Goal: Transaction & Acquisition: Purchase product/service

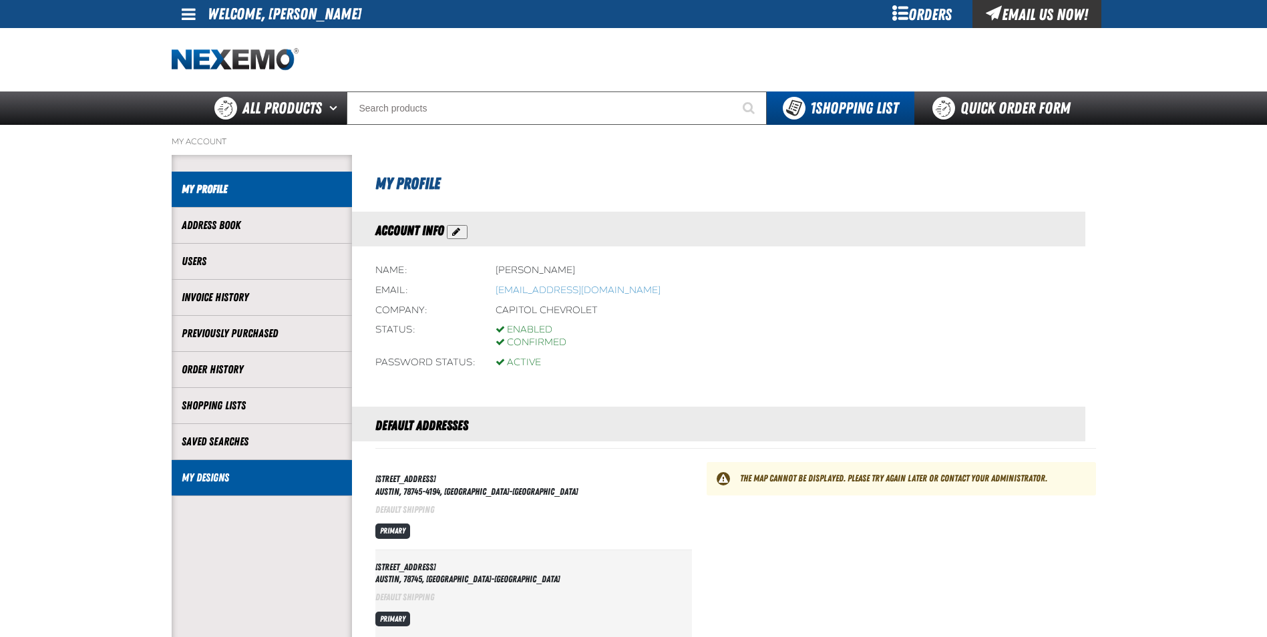
click at [202, 475] on link "My Designs" at bounding box center [262, 477] width 160 height 15
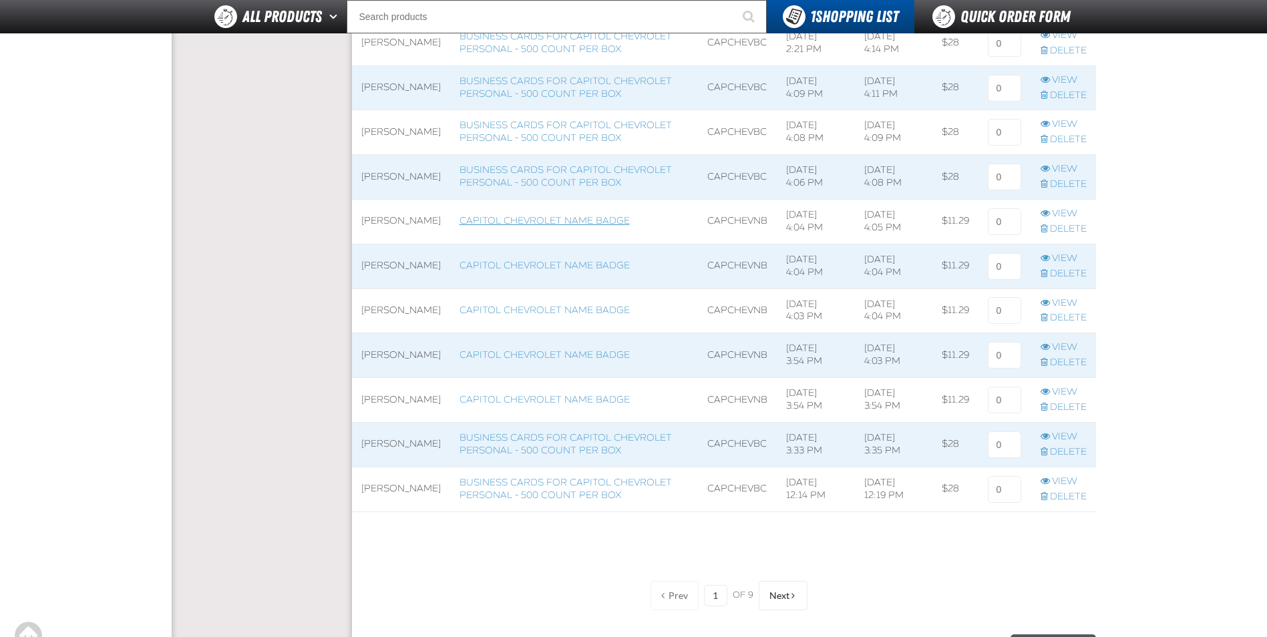
scroll to position [1129, 0]
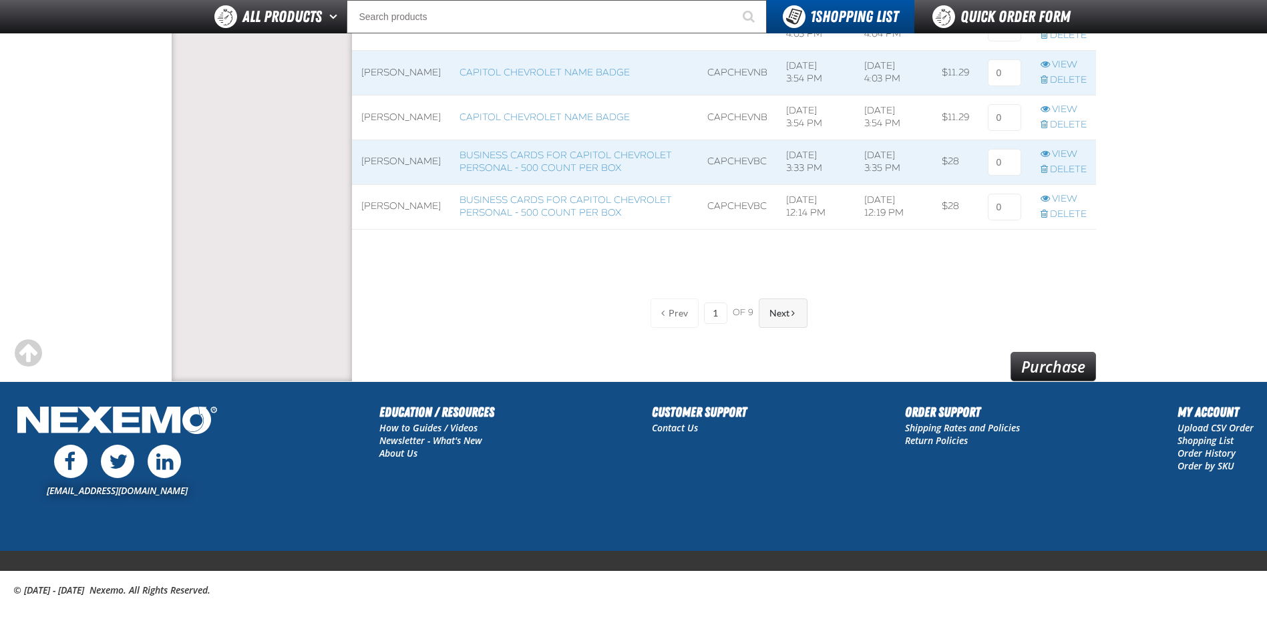
click at [771, 315] on span "Next" at bounding box center [779, 313] width 20 height 11
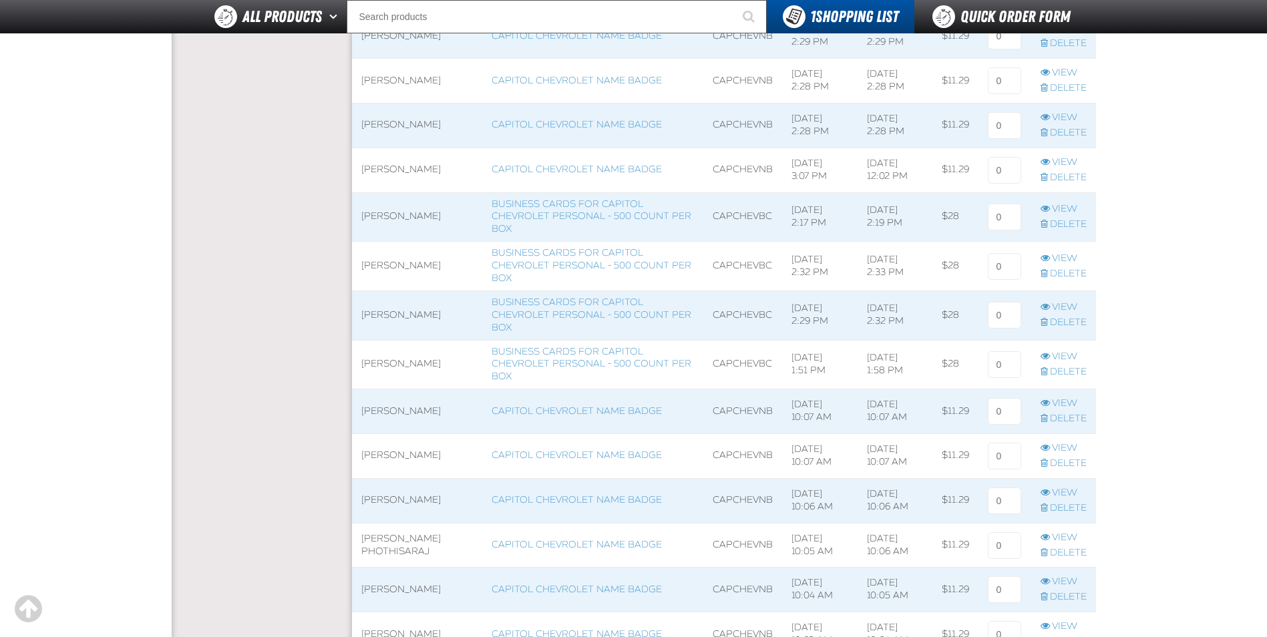
scroll to position [652, 0]
click at [1062, 210] on link "View" at bounding box center [1063, 210] width 46 height 13
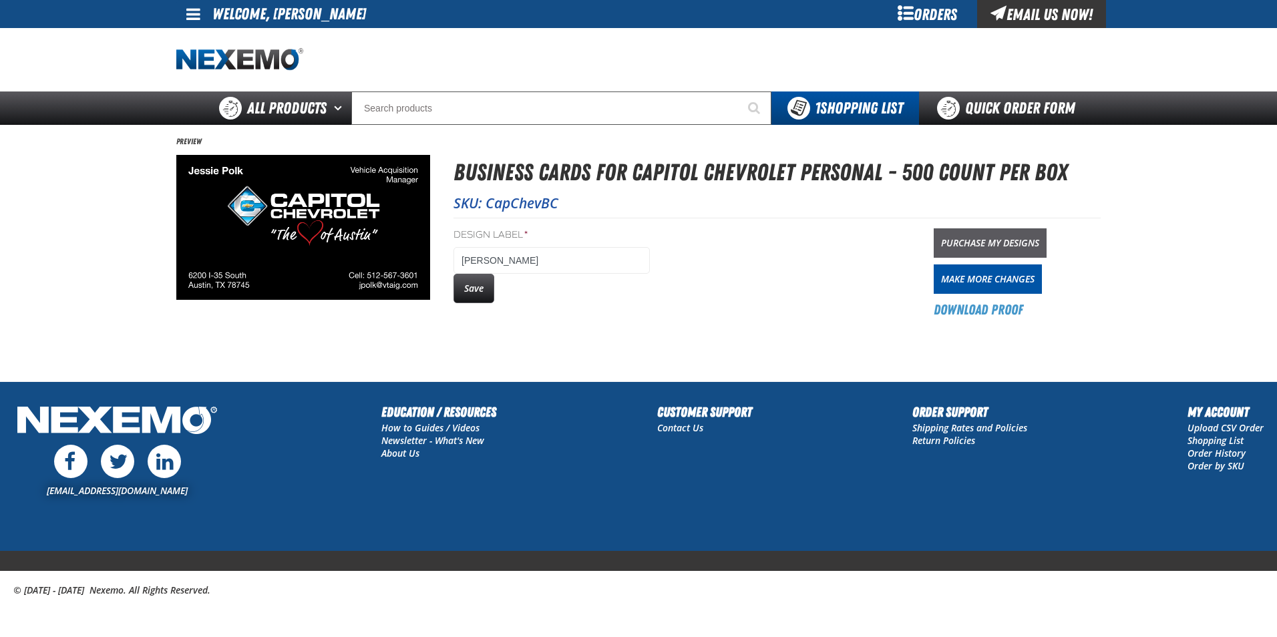
click at [1016, 243] on link "Purchase My Designs" at bounding box center [989, 242] width 113 height 29
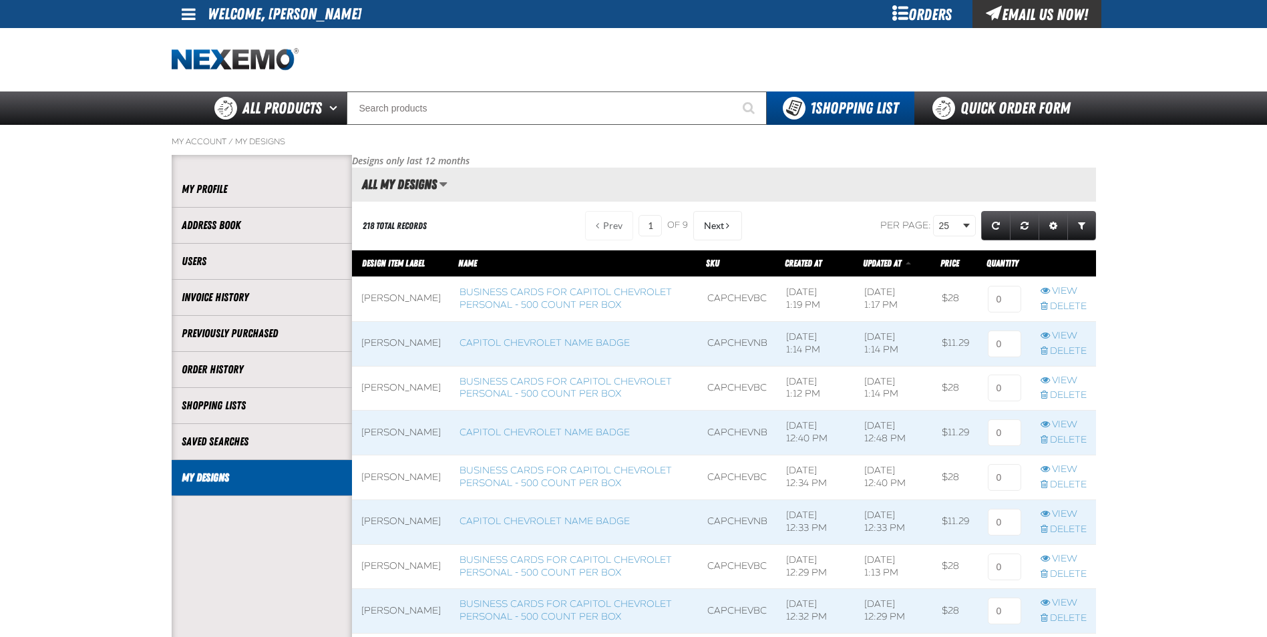
scroll to position [1, 1]
click at [716, 226] on span "Next" at bounding box center [714, 225] width 20 height 11
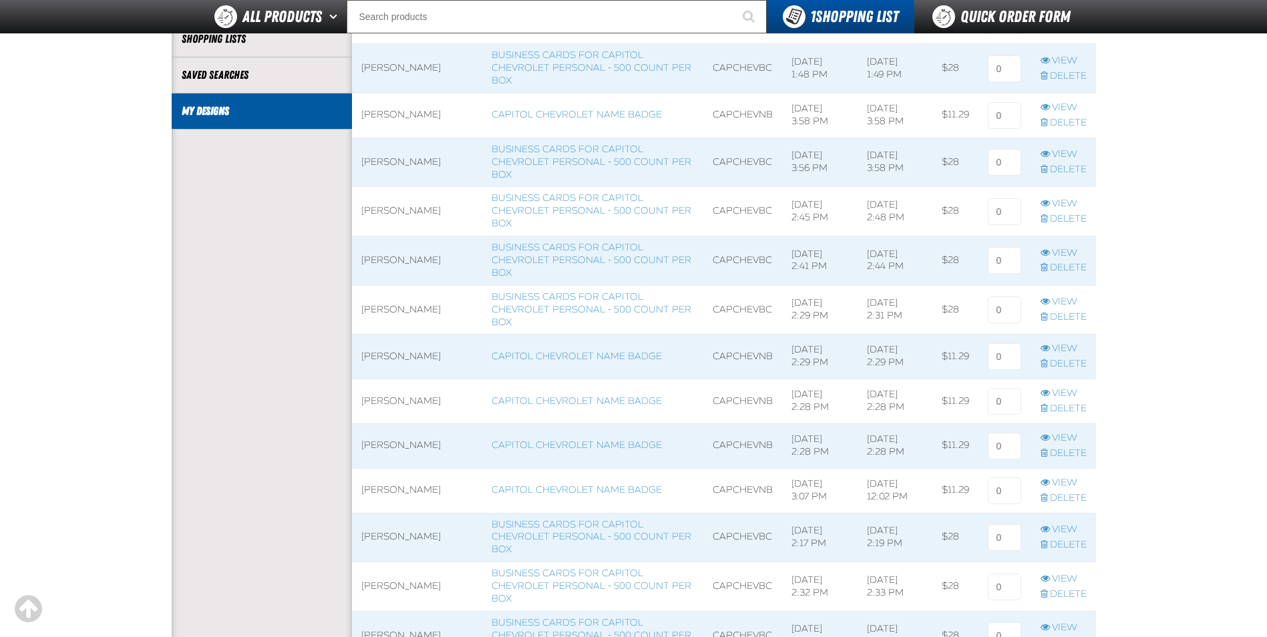
scroll to position [401, 0]
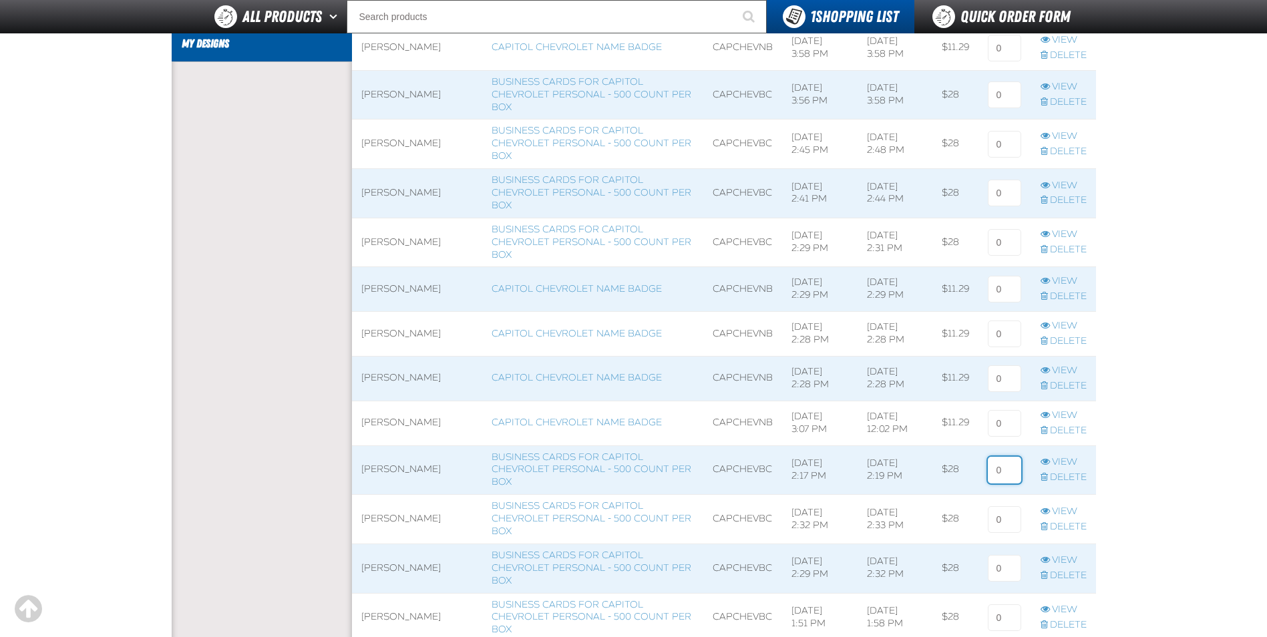
drag, startPoint x: 996, startPoint y: 468, endPoint x: 1025, endPoint y: 467, distance: 28.7
click at [996, 468] on input at bounding box center [1004, 470] width 33 height 27
type input "1"
click at [1145, 421] on main "My Account / My Designs Account My Profile Address Book" at bounding box center [633, 396] width 1267 height 1410
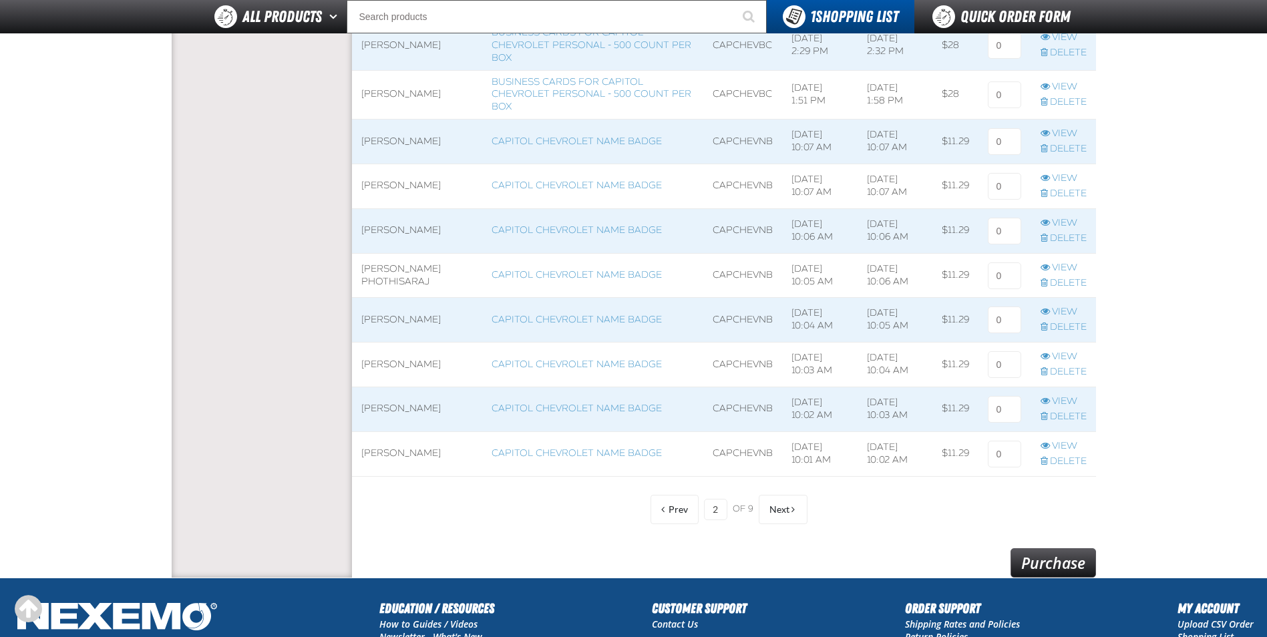
scroll to position [935, 0]
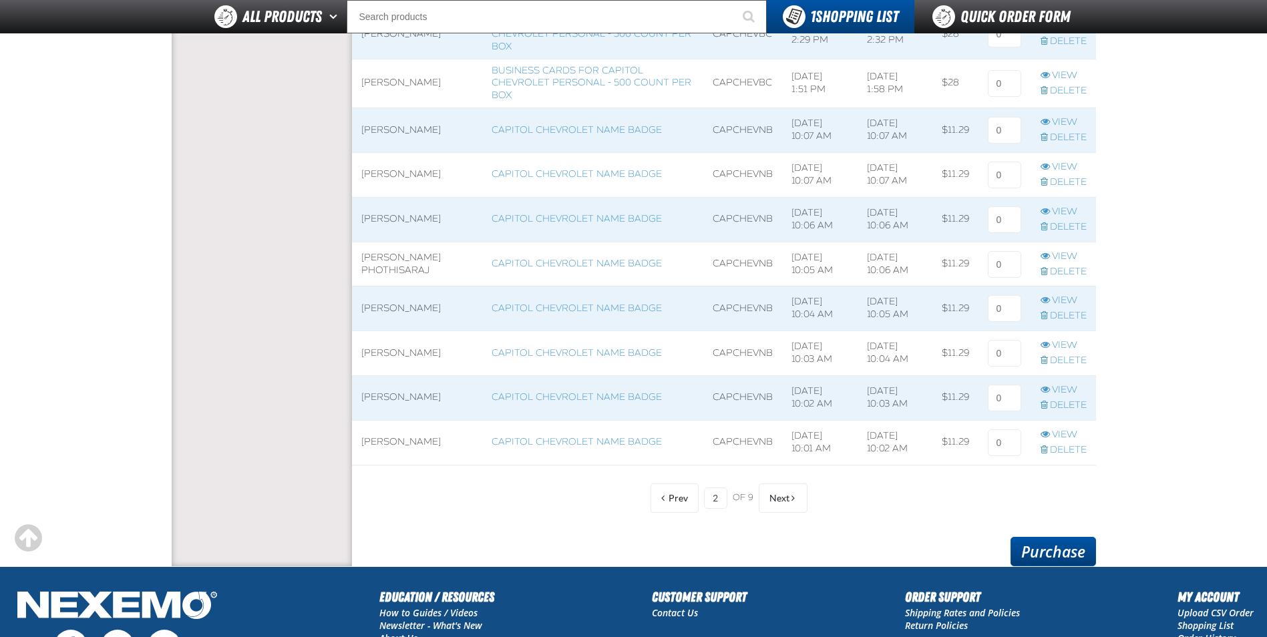
click at [1065, 544] on link "Purchase" at bounding box center [1052, 551] width 85 height 29
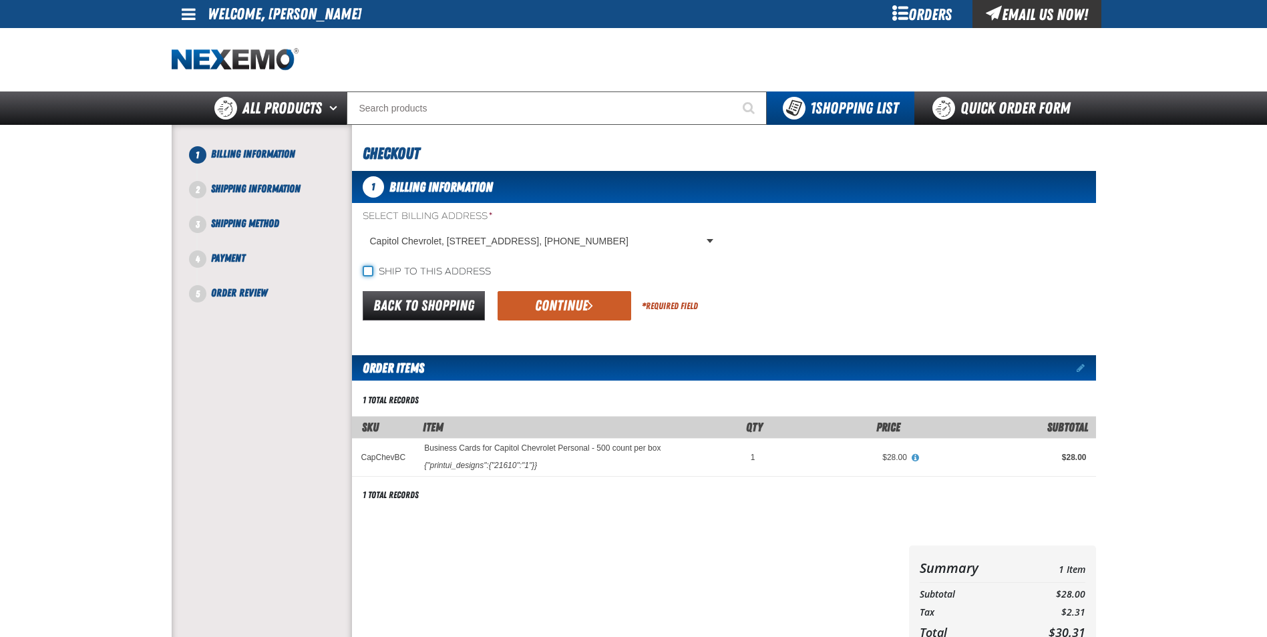
click at [365, 274] on input "Ship to this address" at bounding box center [368, 271] width 11 height 11
checkbox input "true"
click at [554, 308] on button "Continue" at bounding box center [564, 305] width 134 height 29
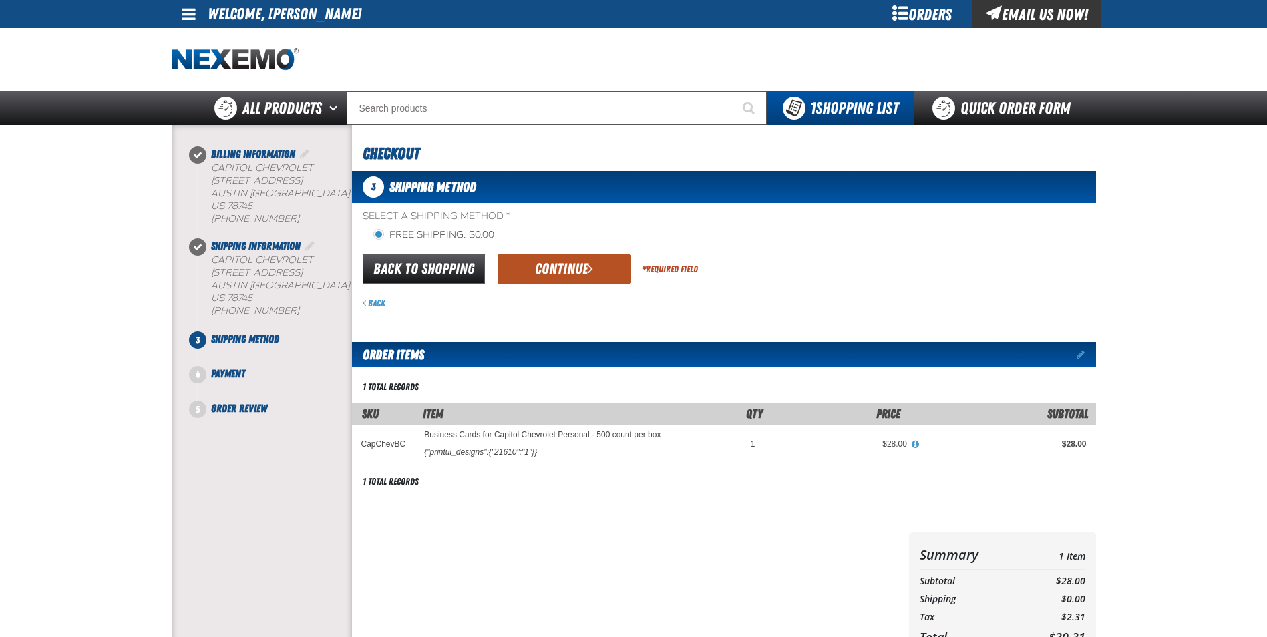
click at [559, 269] on button "Continue" at bounding box center [564, 268] width 134 height 29
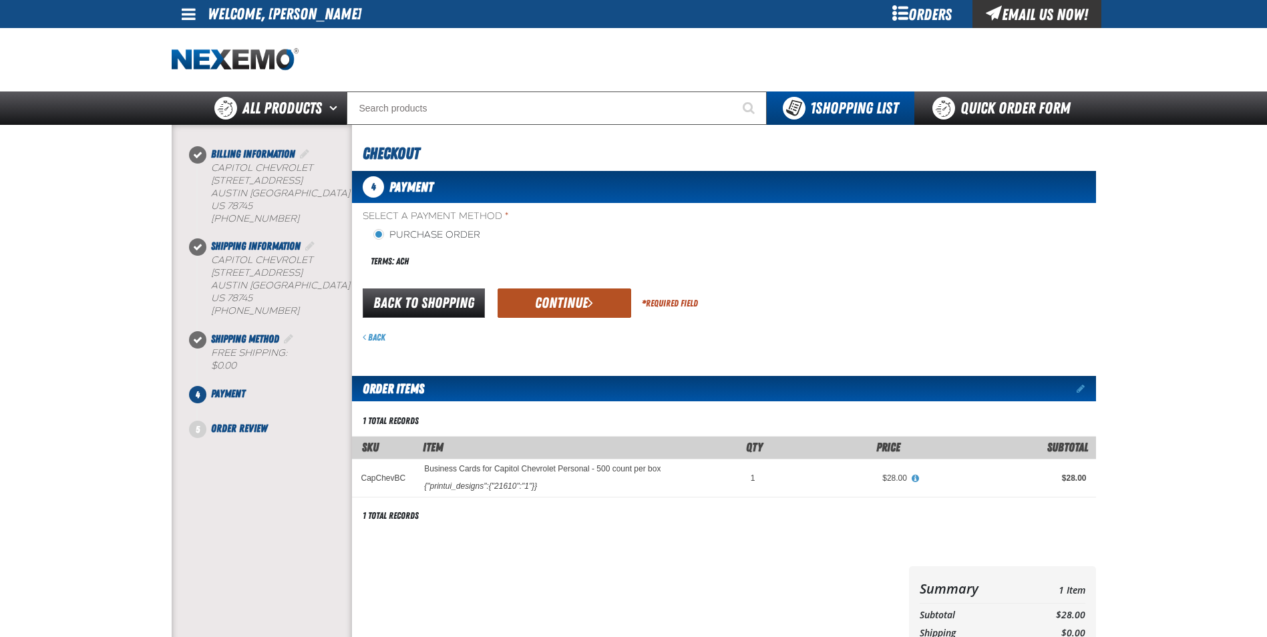
click at [552, 305] on button "Continue" at bounding box center [564, 302] width 134 height 29
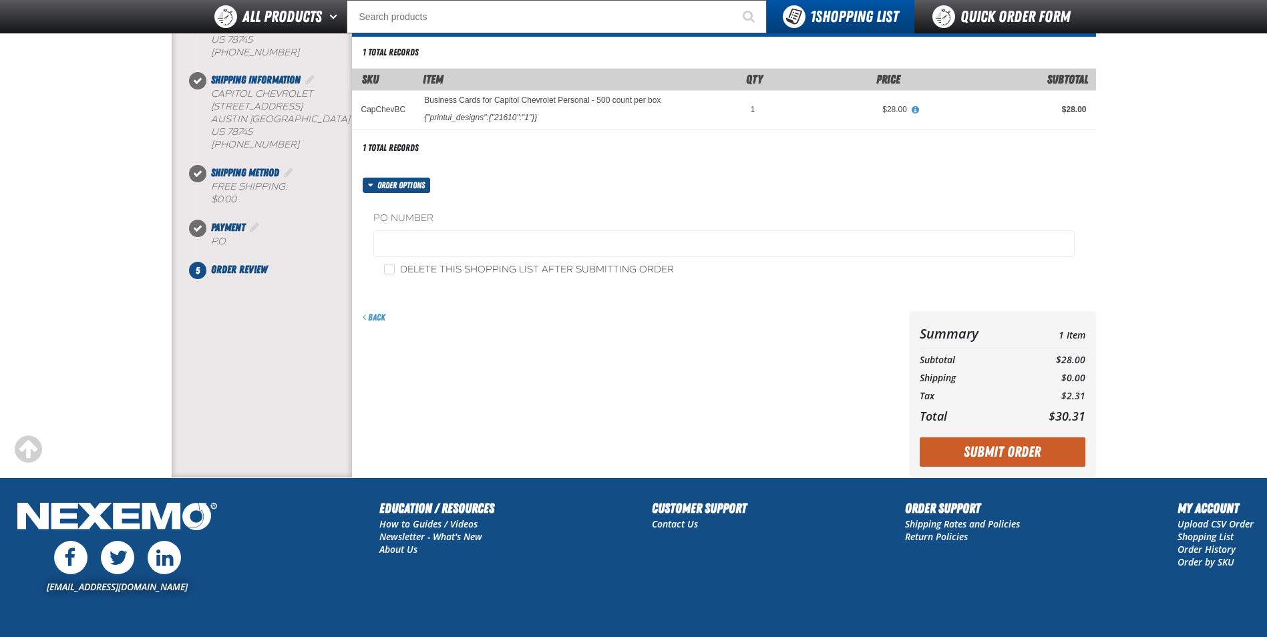
scroll to position [134, 0]
click at [988, 455] on button "Submit Order" at bounding box center [1002, 451] width 166 height 29
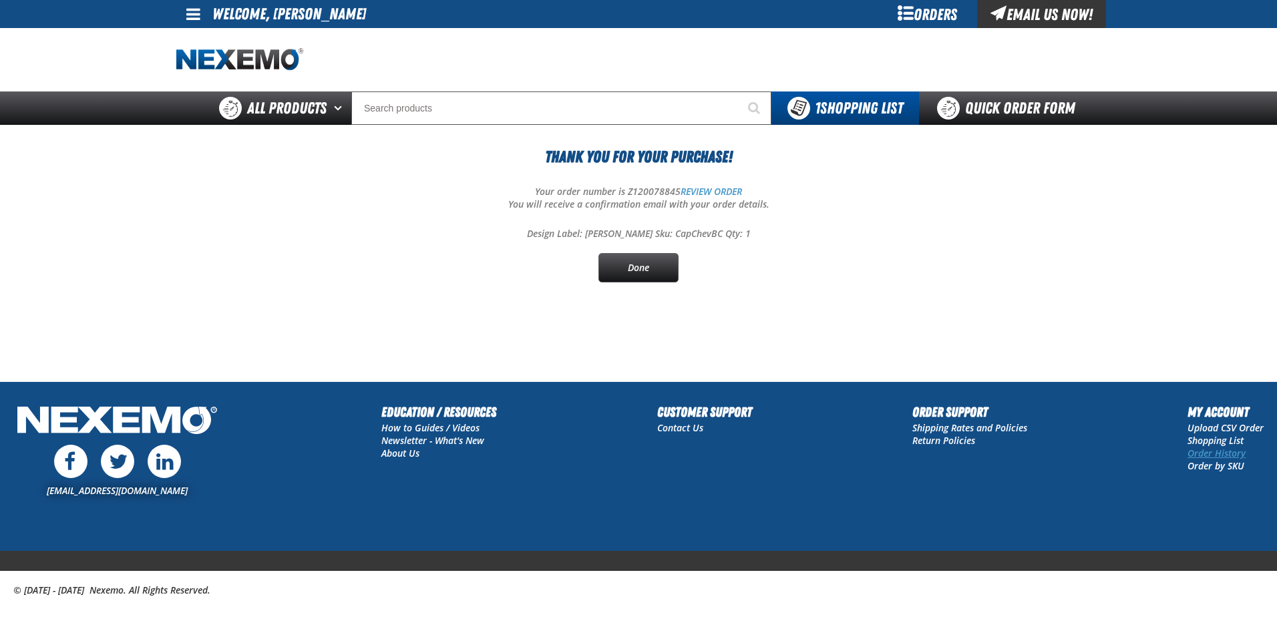
click at [1217, 454] on link "Order History" at bounding box center [1216, 453] width 58 height 13
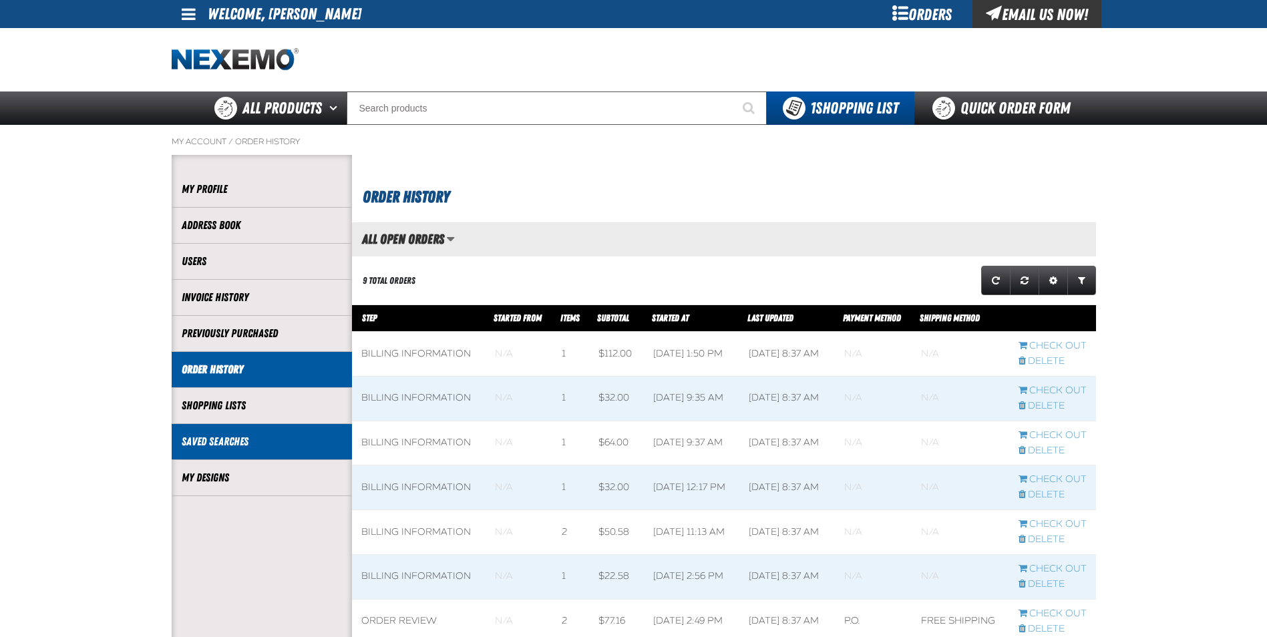
scroll to position [1, 1]
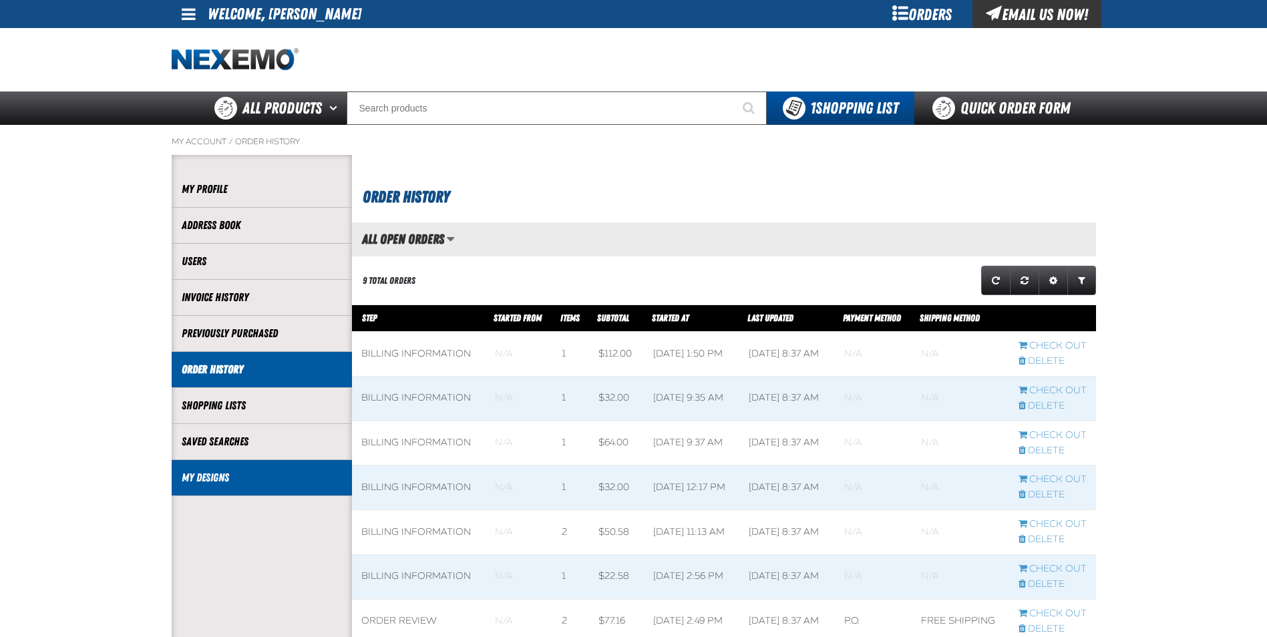
click at [223, 471] on link "My Designs" at bounding box center [262, 477] width 160 height 15
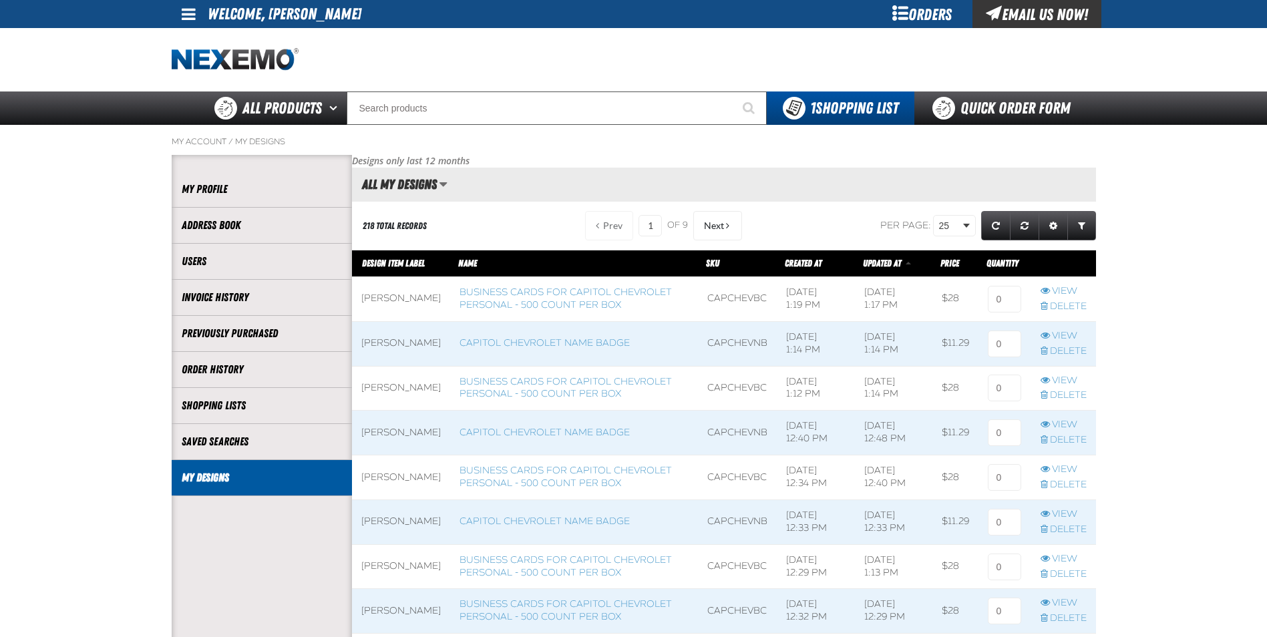
scroll to position [1, 1]
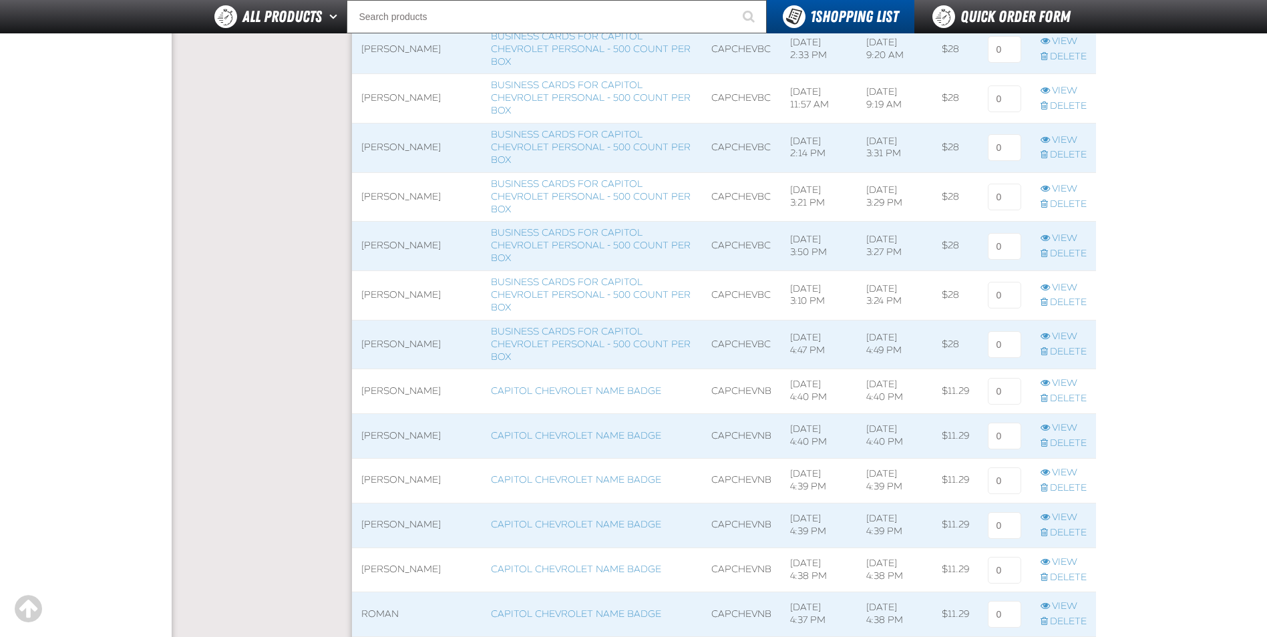
scroll to position [4273, 0]
click at [1056, 154] on link "Delete" at bounding box center [1063, 154] width 46 height 13
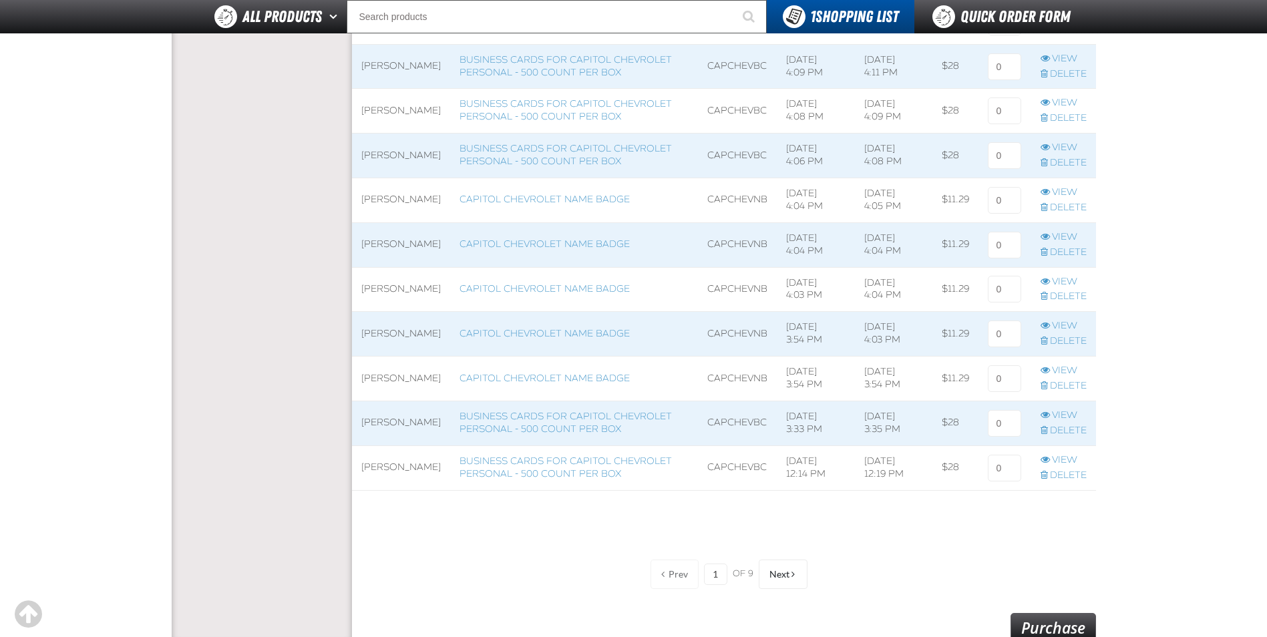
scroll to position [935, 0]
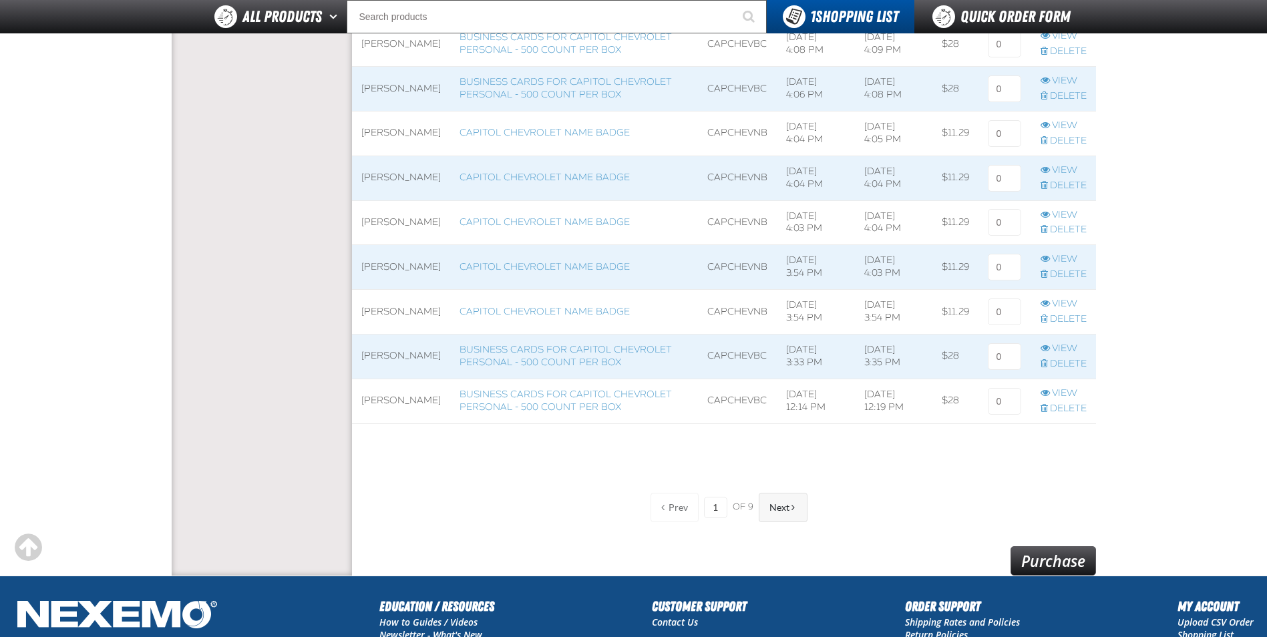
click at [783, 512] on span "Next" at bounding box center [779, 507] width 20 height 11
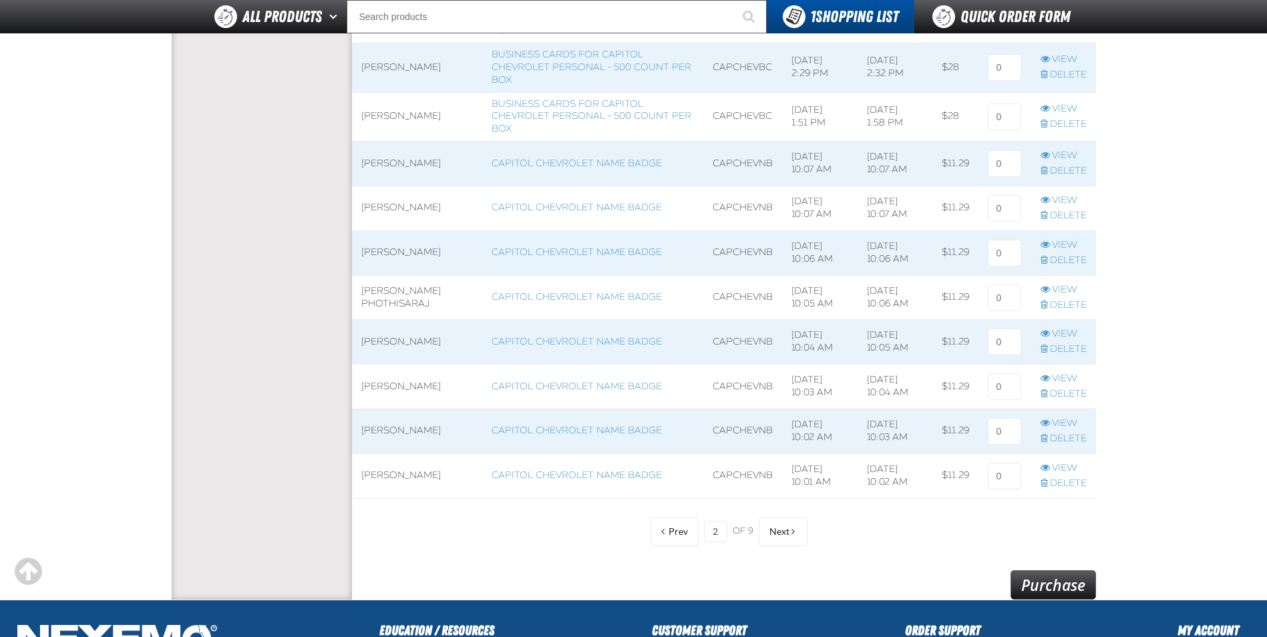
scroll to position [1068, 0]
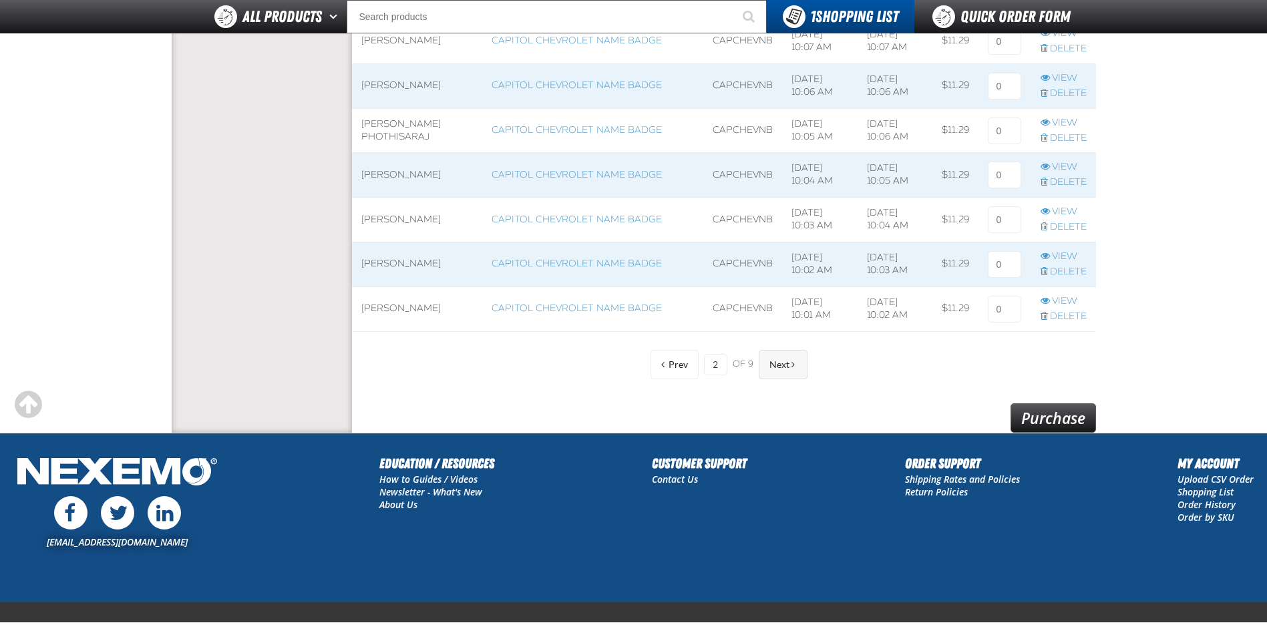
click at [794, 359] on button "Next" at bounding box center [783, 364] width 49 height 29
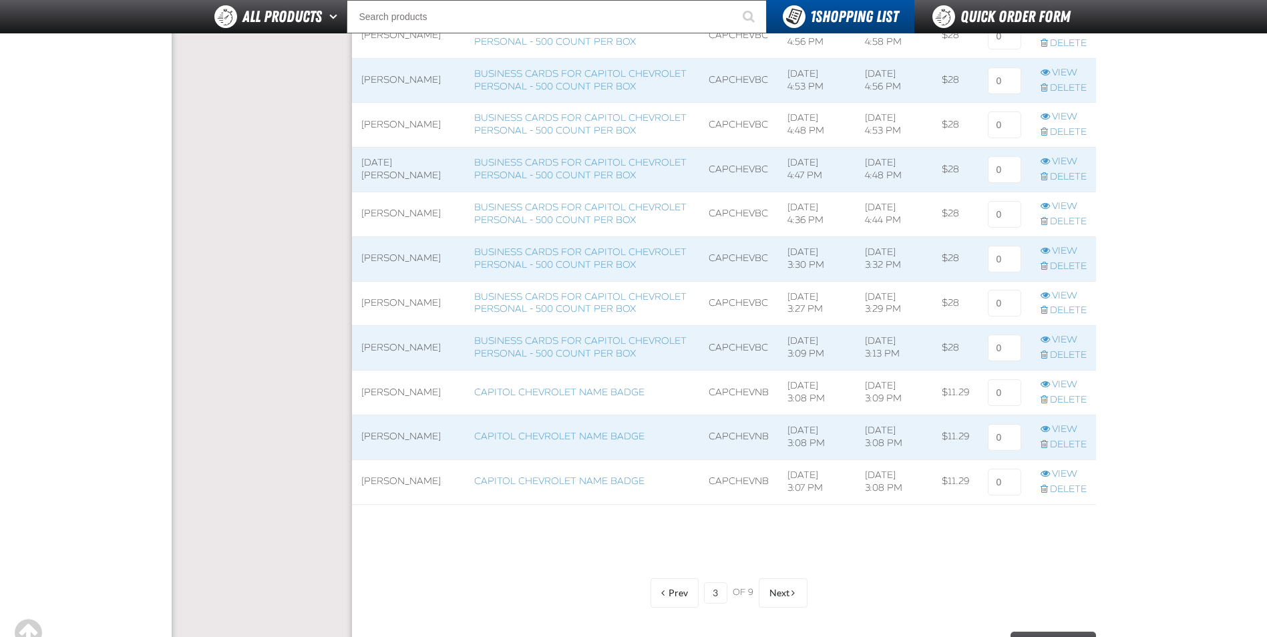
scroll to position [868, 0]
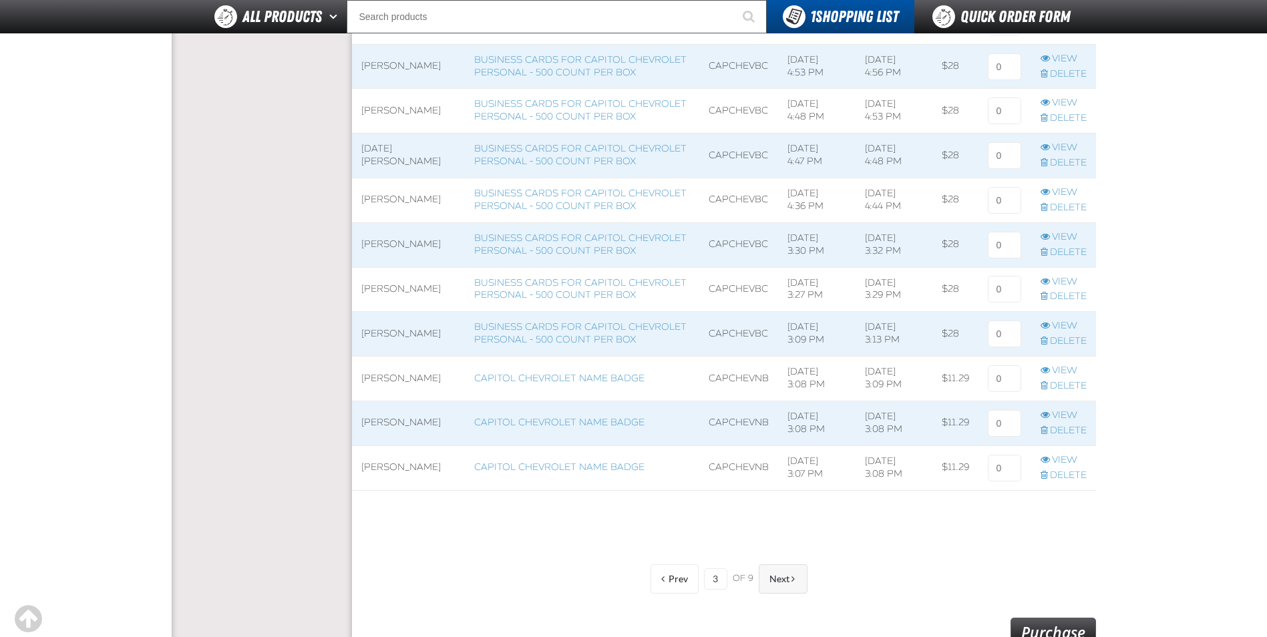
click at [778, 583] on span "Next" at bounding box center [779, 579] width 20 height 11
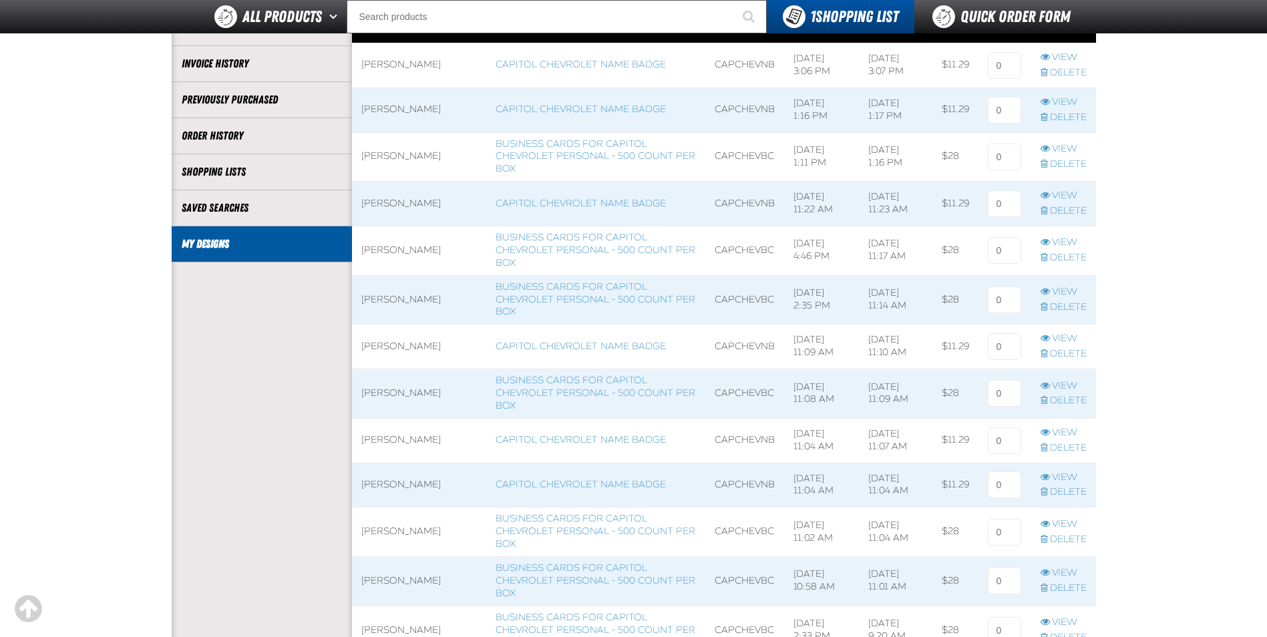
scroll to position [134, 0]
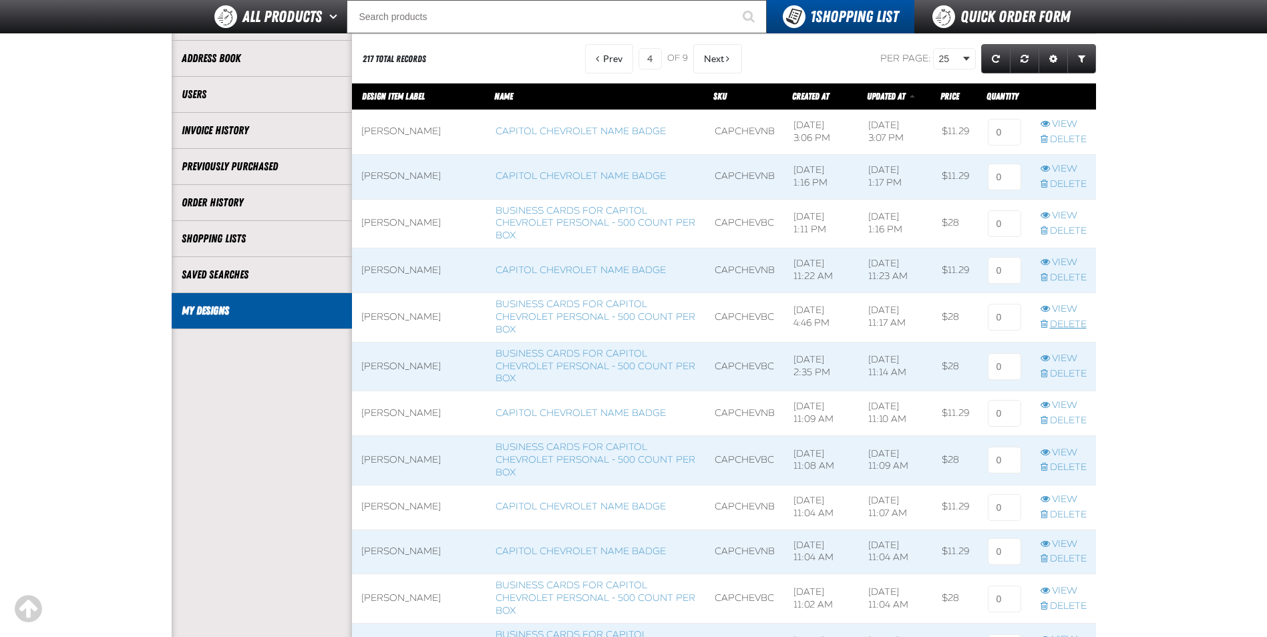
click at [1058, 324] on link "Delete" at bounding box center [1063, 324] width 46 height 13
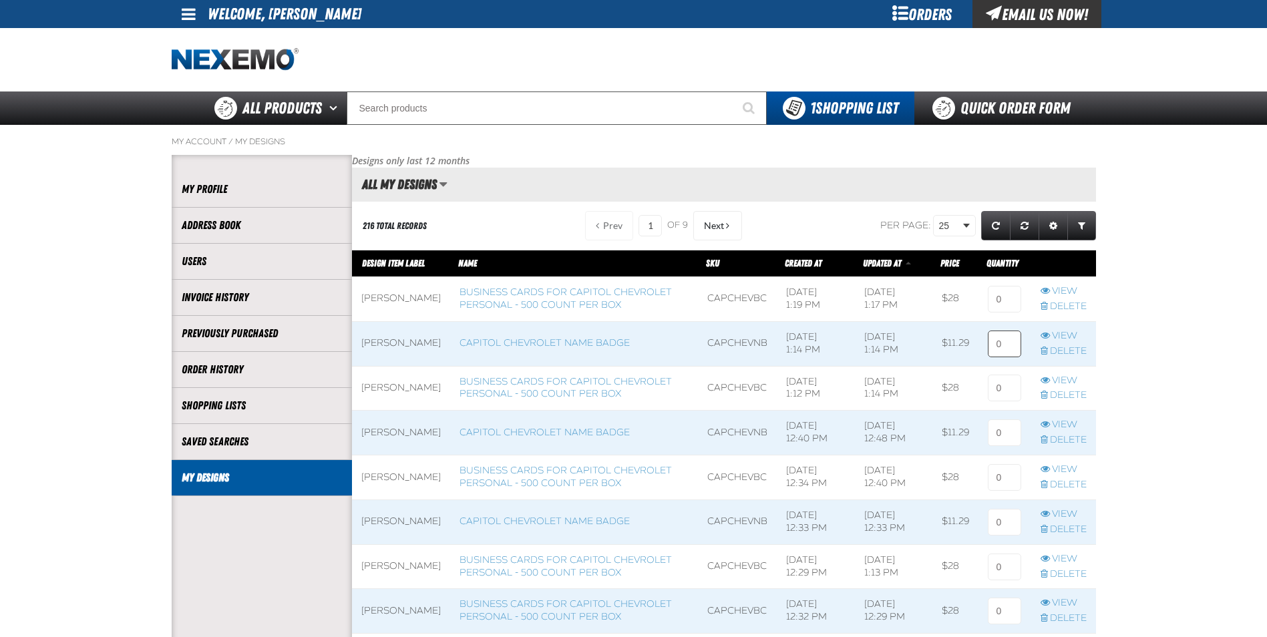
scroll to position [1, 1]
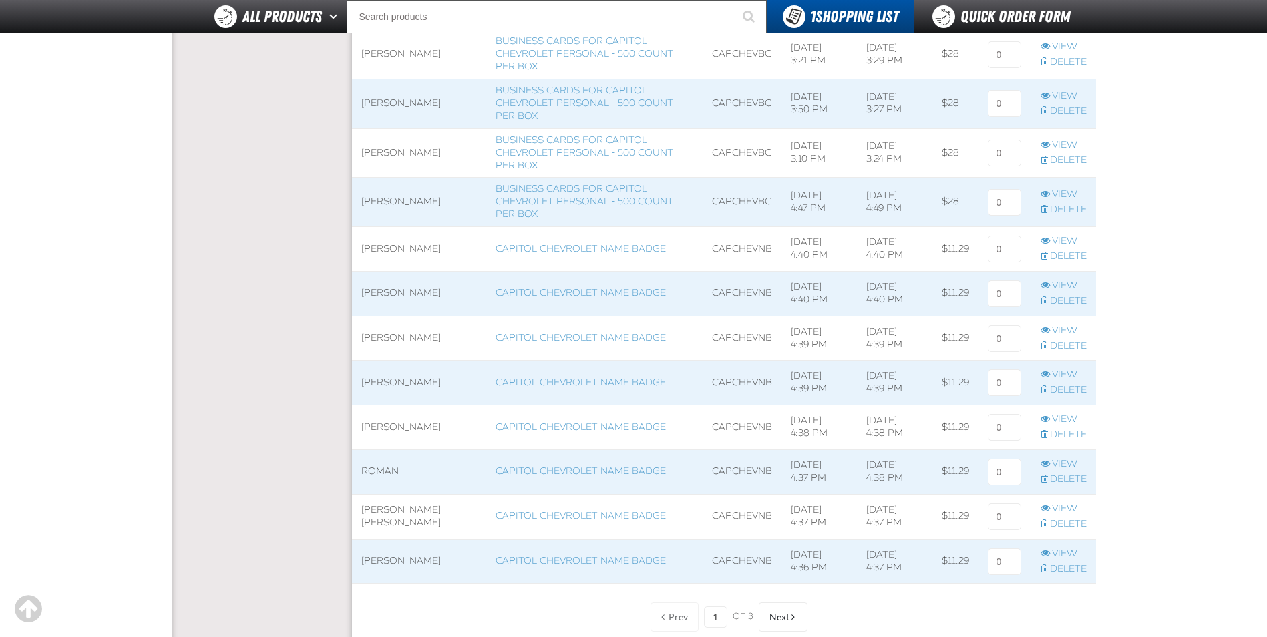
scroll to position [4340, 0]
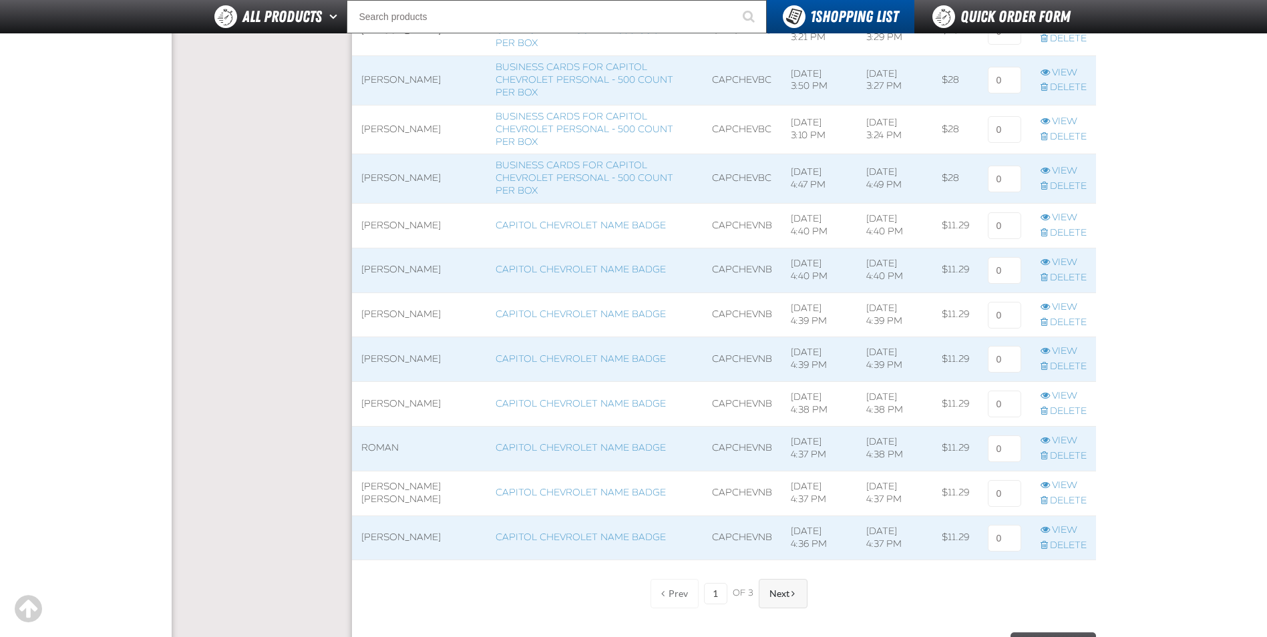
click at [791, 596] on span at bounding box center [792, 593] width 3 height 9
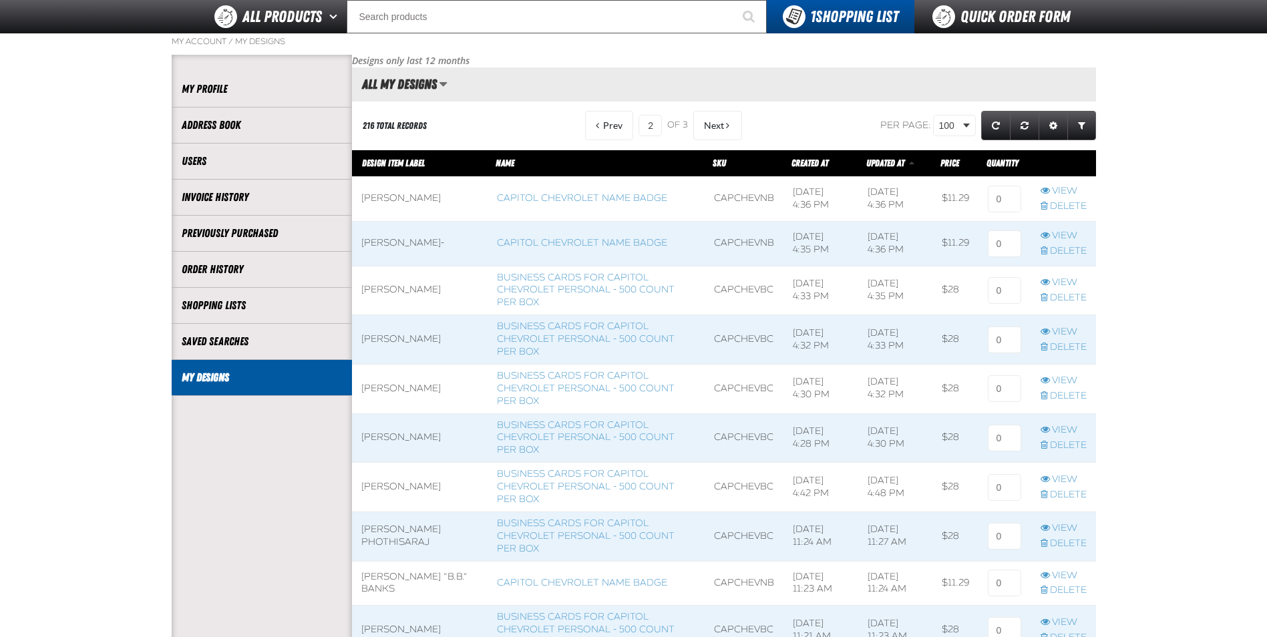
scroll to position [334, 0]
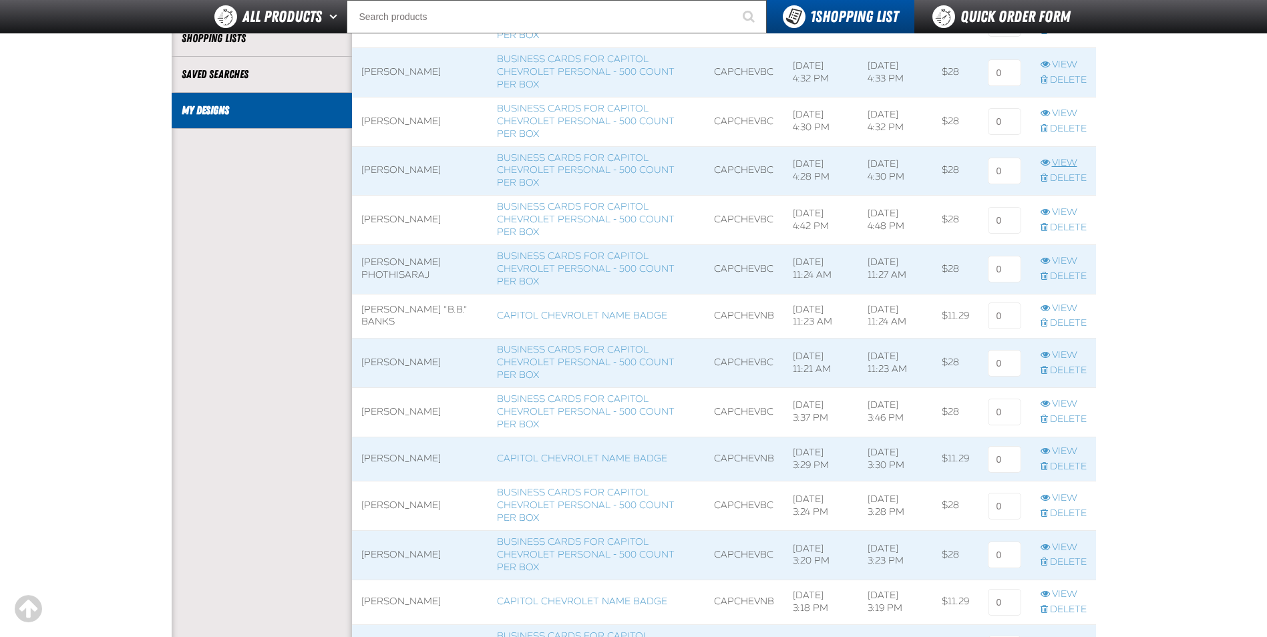
click at [1070, 163] on link "View" at bounding box center [1063, 163] width 46 height 13
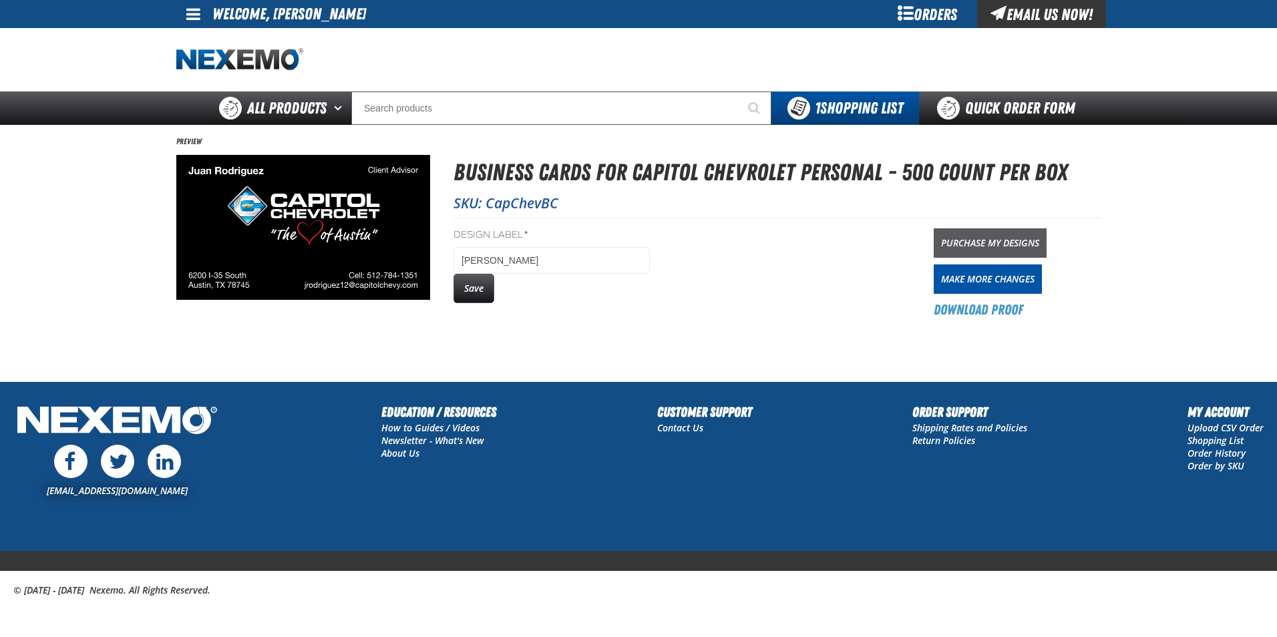
click at [992, 243] on link "Purchase My Designs" at bounding box center [989, 242] width 113 height 29
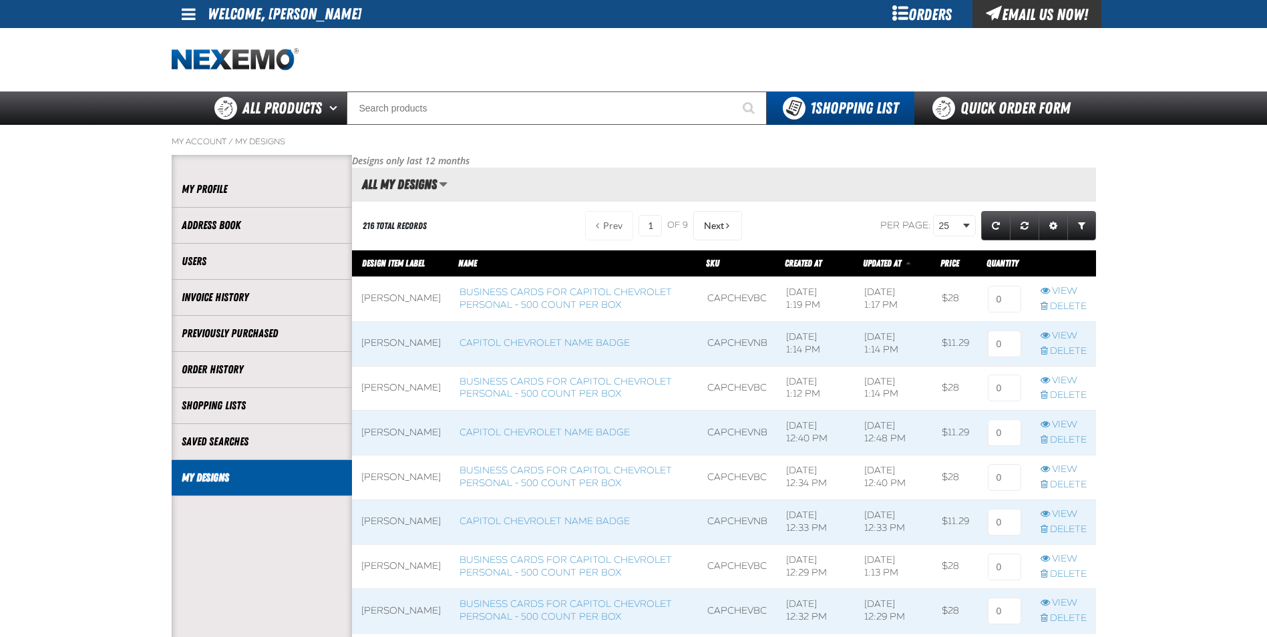
scroll to position [1, 1]
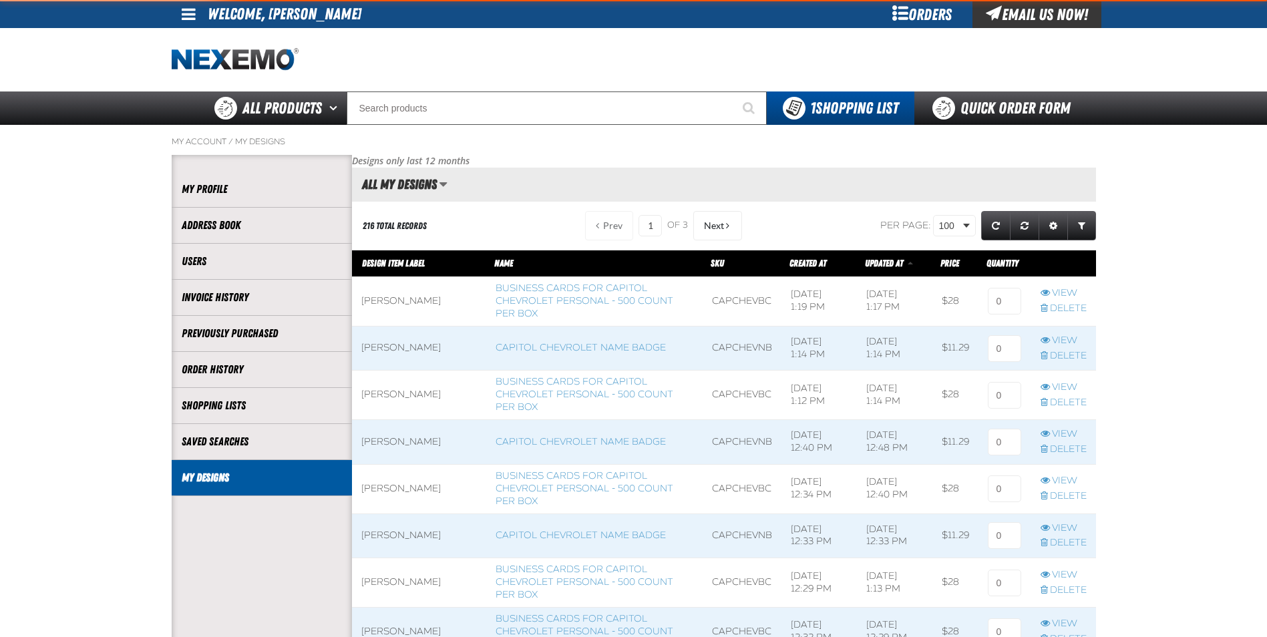
scroll to position [4693, 744]
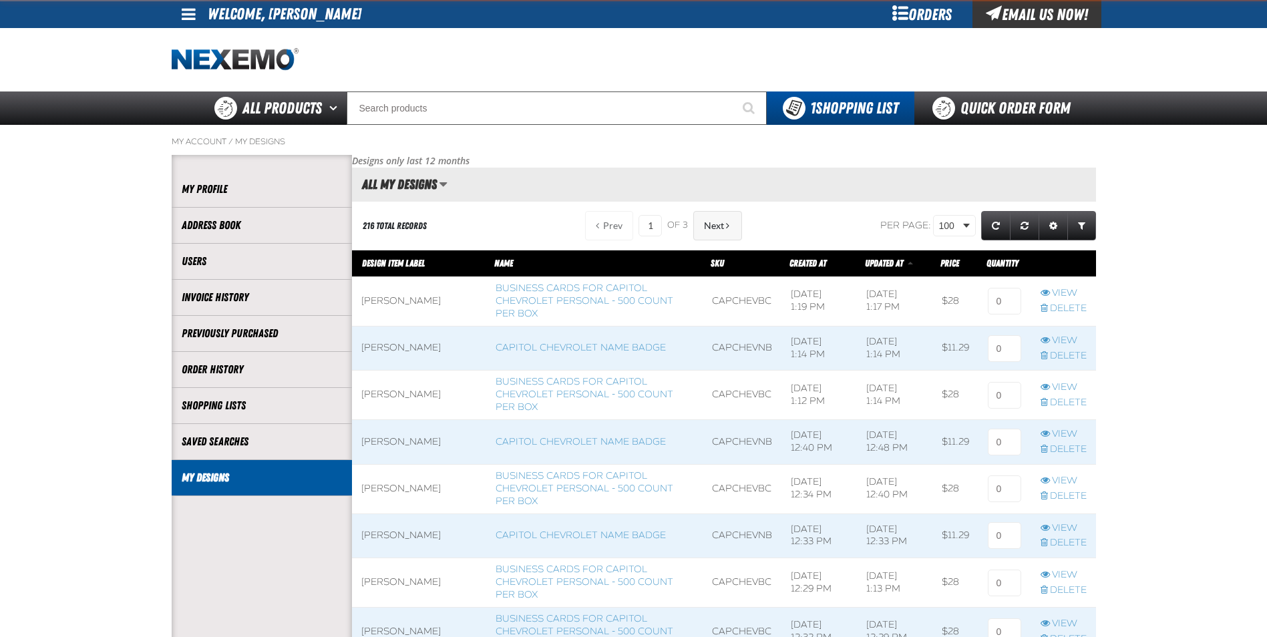
click at [714, 224] on span "Next" at bounding box center [714, 225] width 20 height 11
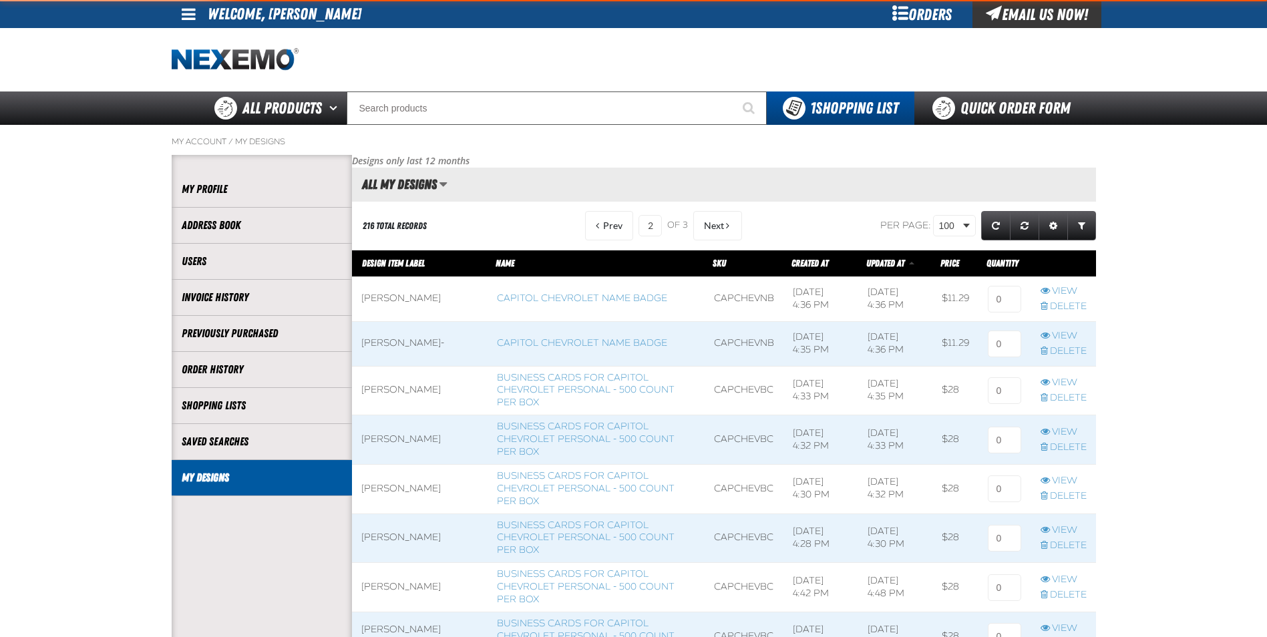
scroll to position [4717, 744]
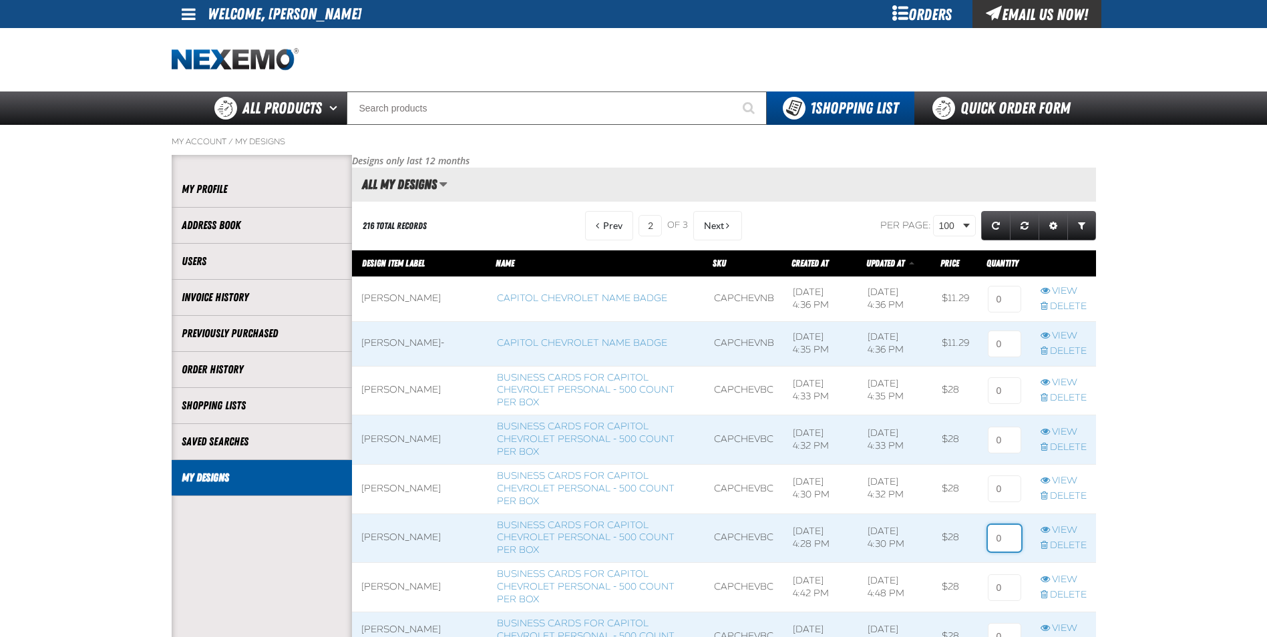
click at [1000, 534] on input at bounding box center [1004, 538] width 33 height 27
type input "2"
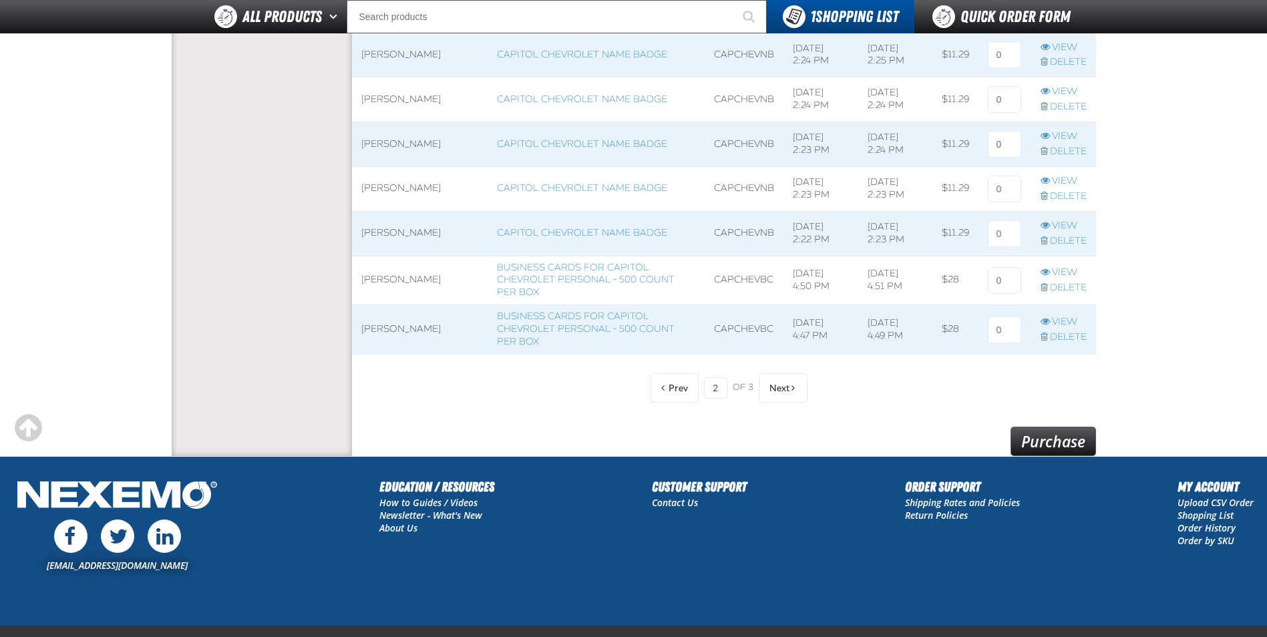
scroll to position [4607, 0]
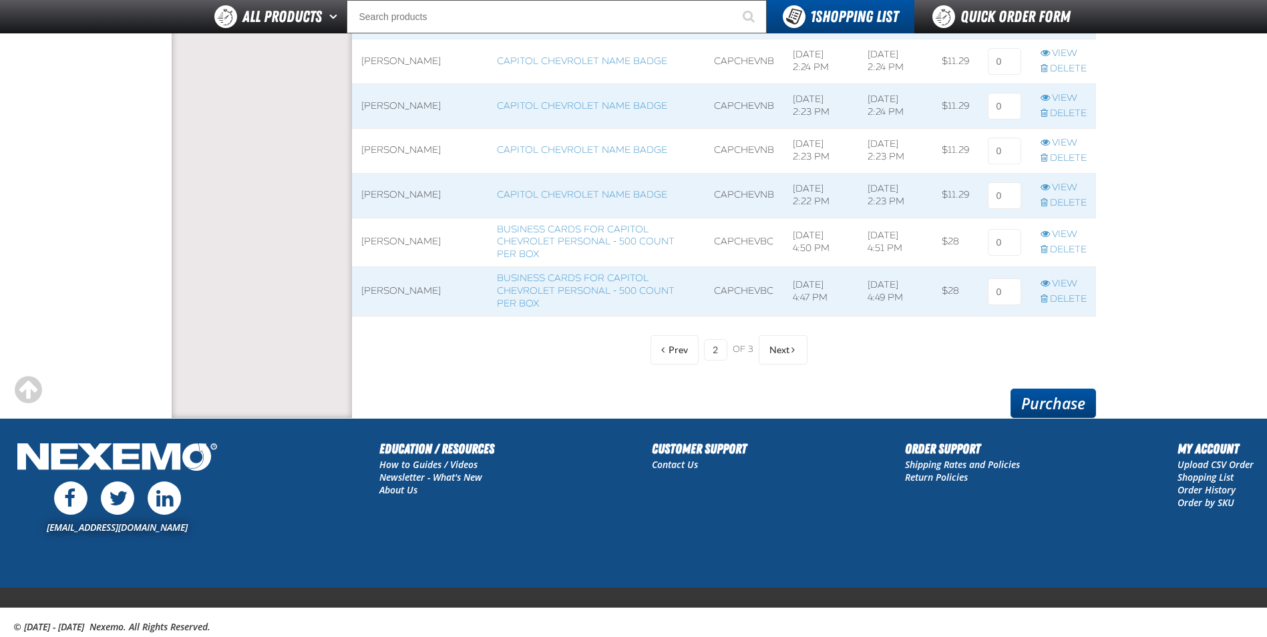
click at [1058, 406] on link "Purchase" at bounding box center [1052, 403] width 85 height 29
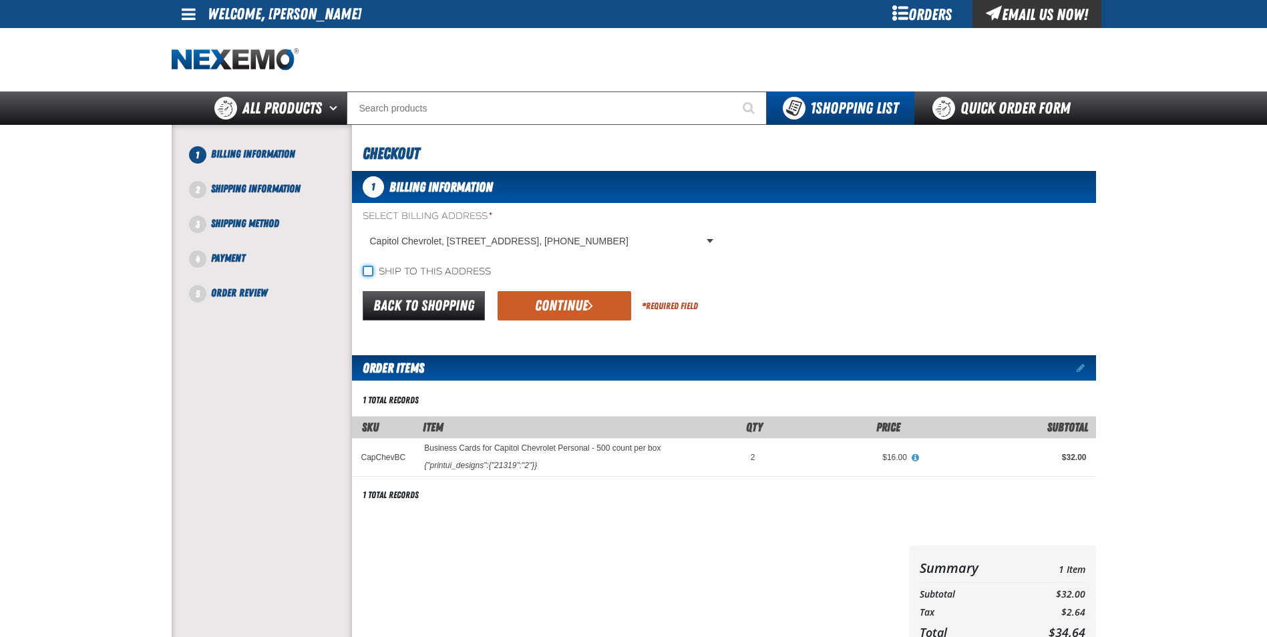
click at [371, 274] on input "Ship to this address" at bounding box center [368, 271] width 11 height 11
checkbox input "true"
click at [558, 308] on button "Continue" at bounding box center [564, 305] width 134 height 29
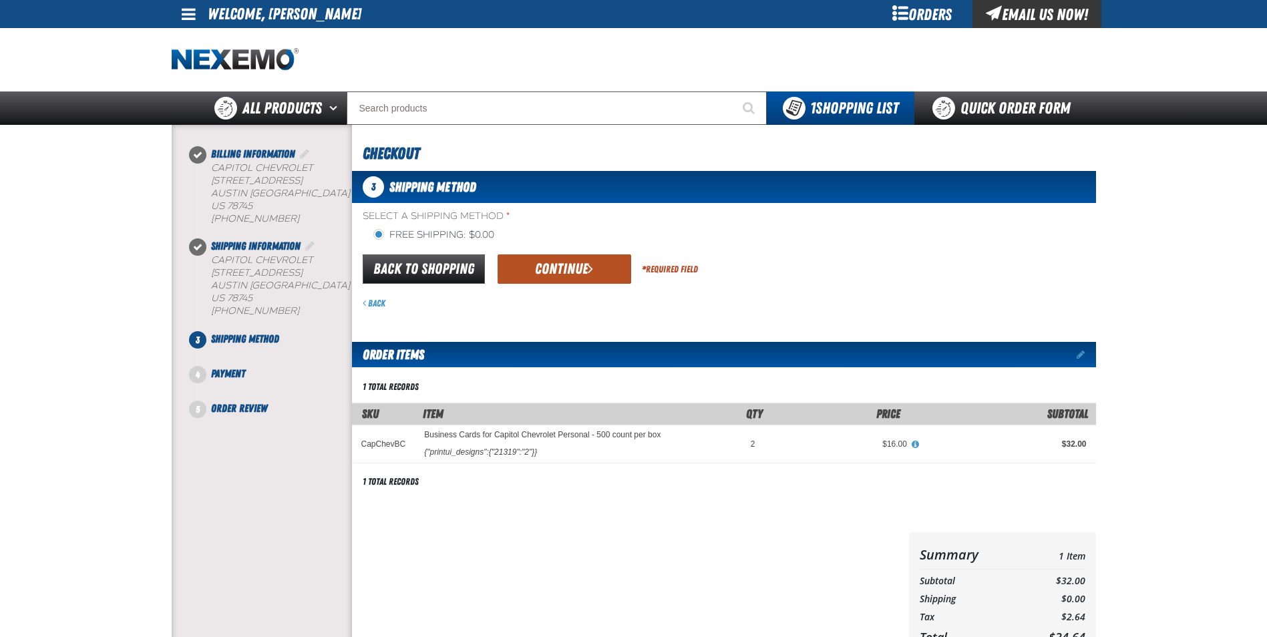
click at [592, 264] on span "submit" at bounding box center [590, 268] width 5 height 15
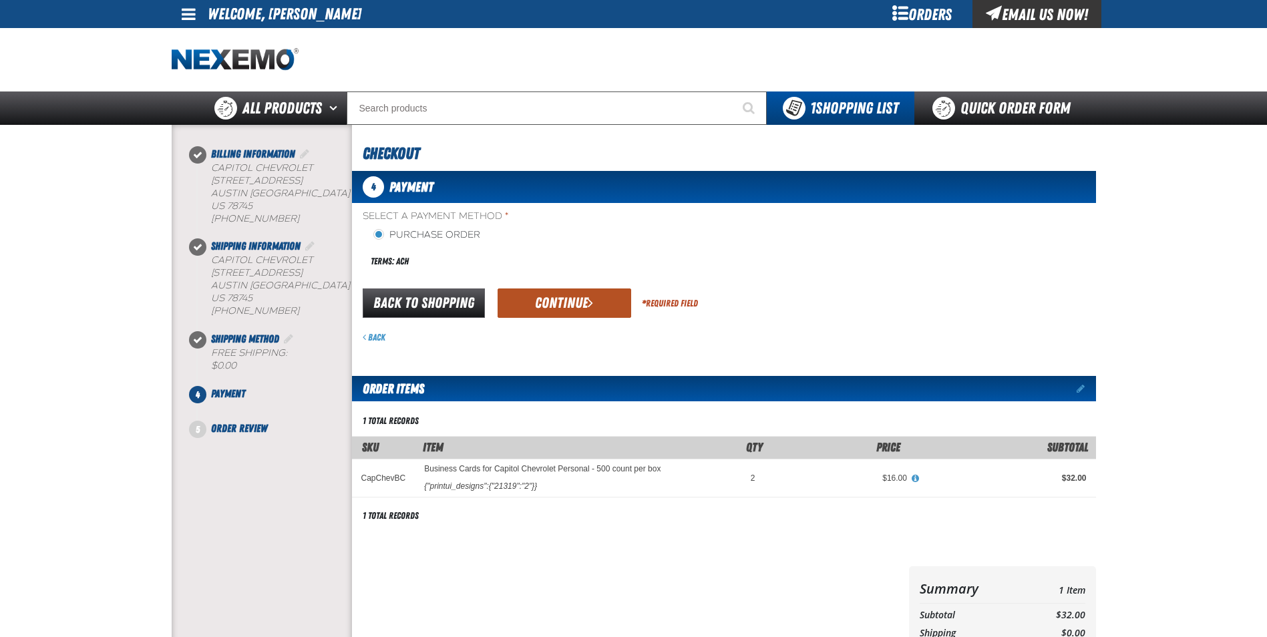
click at [566, 301] on button "Continue" at bounding box center [564, 302] width 134 height 29
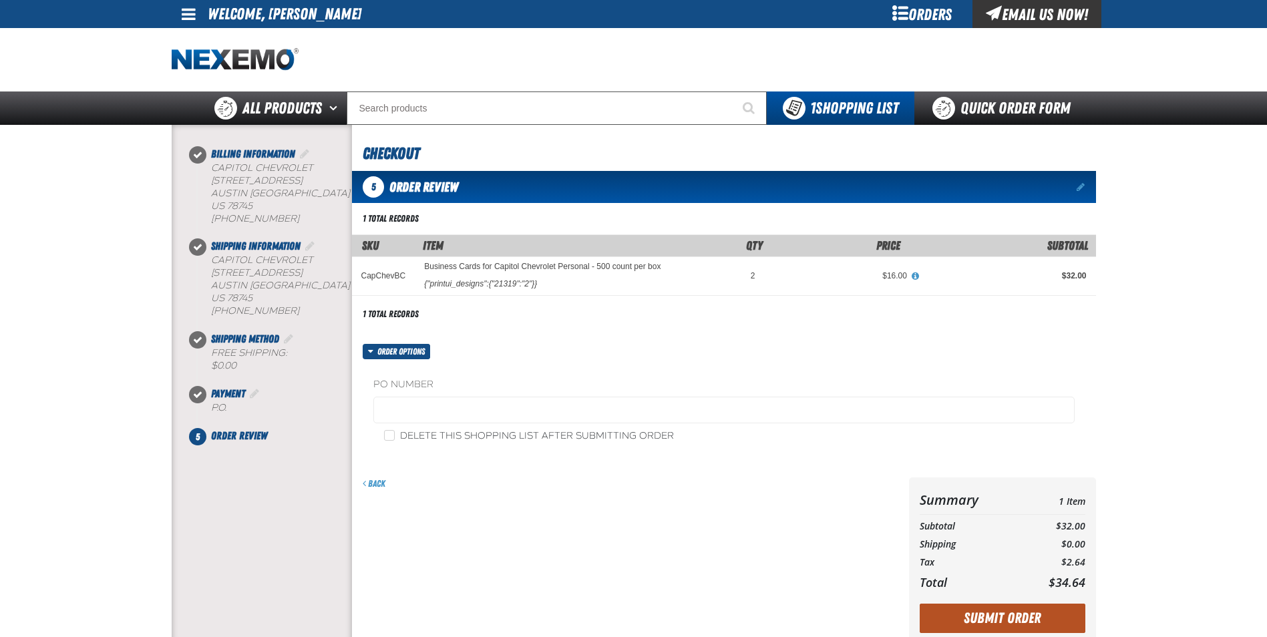
click at [1030, 612] on button "Submit Order" at bounding box center [1002, 618] width 166 height 29
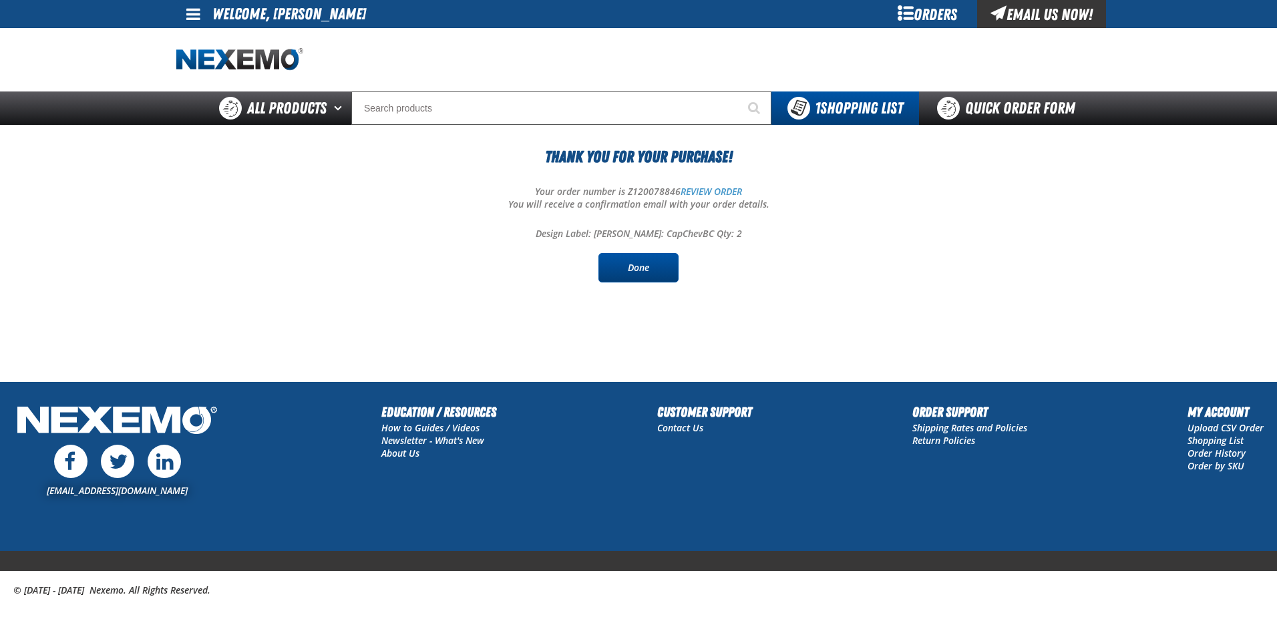
click at [642, 271] on link "Done" at bounding box center [638, 267] width 80 height 29
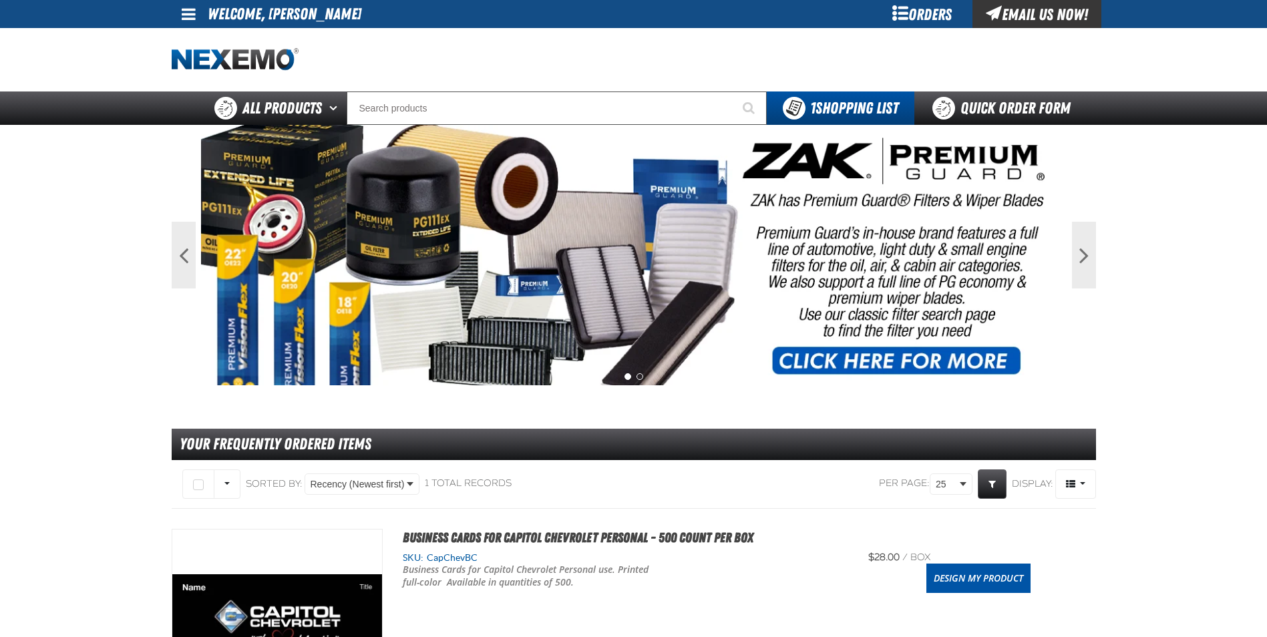
click at [45, 358] on main "Previous Next 1 2 Your Frequently Ordered Items" at bounding box center [633, 477] width 1267 height 705
